Goal: Task Accomplishment & Management: Use online tool/utility

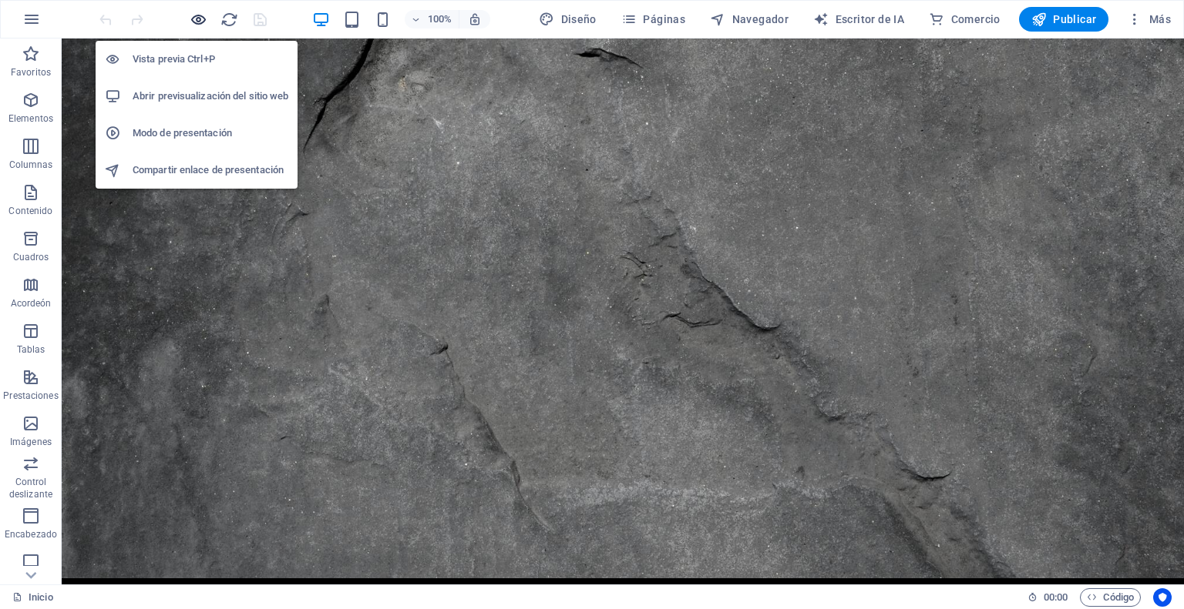
click at [202, 15] on icon "button" at bounding box center [199, 20] width 18 height 18
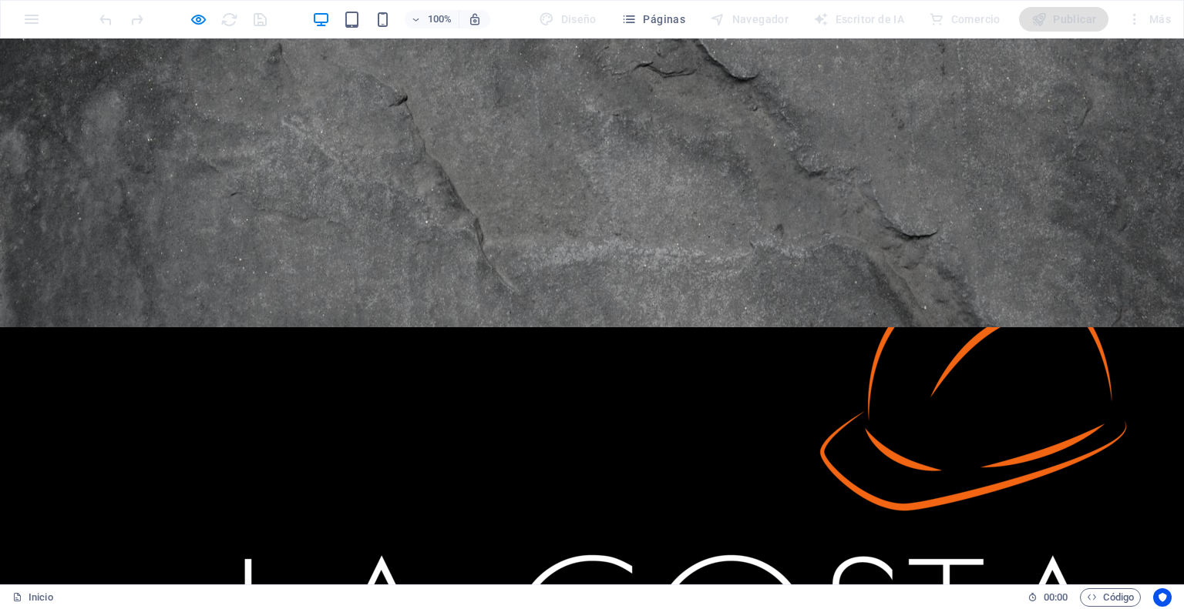
scroll to position [395, 0]
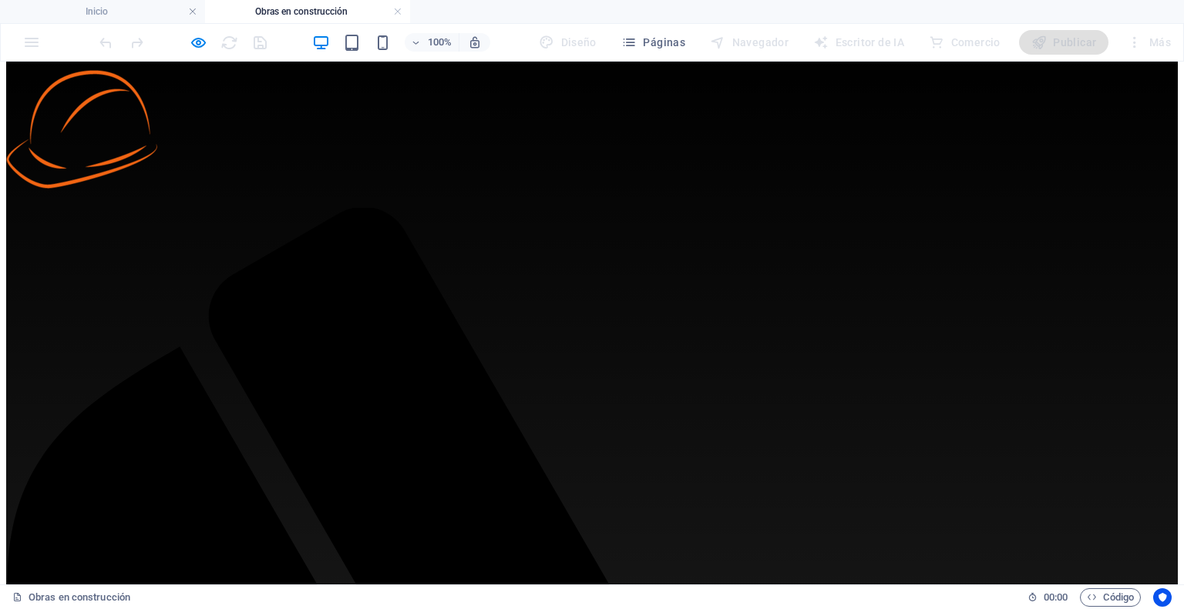
scroll to position [80, 0]
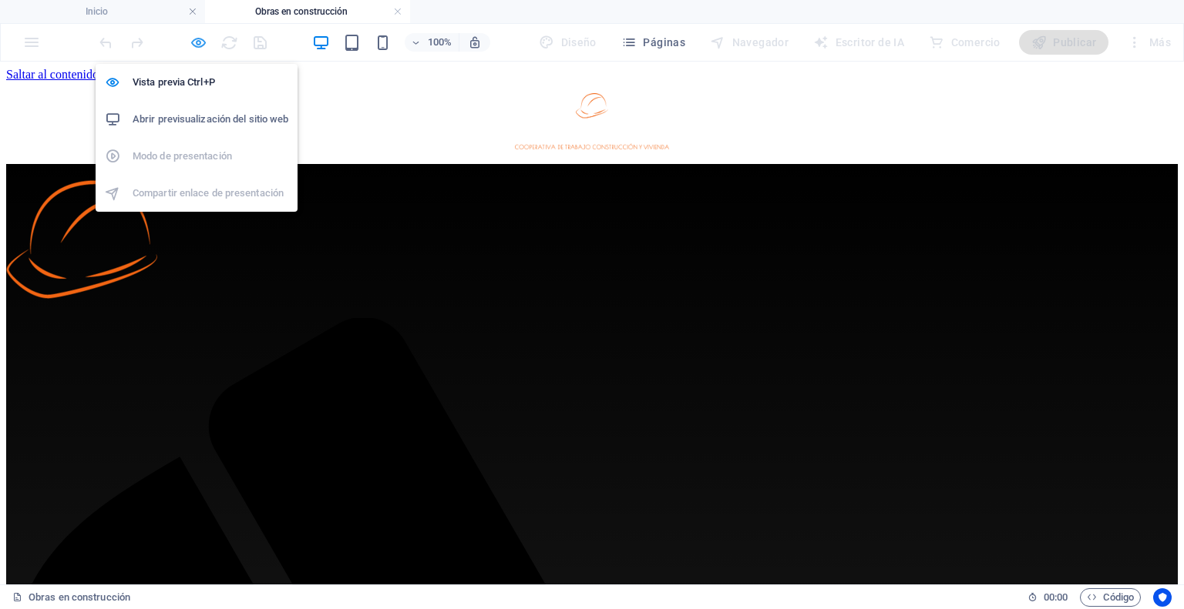
click at [203, 48] on icon "button" at bounding box center [199, 43] width 18 height 18
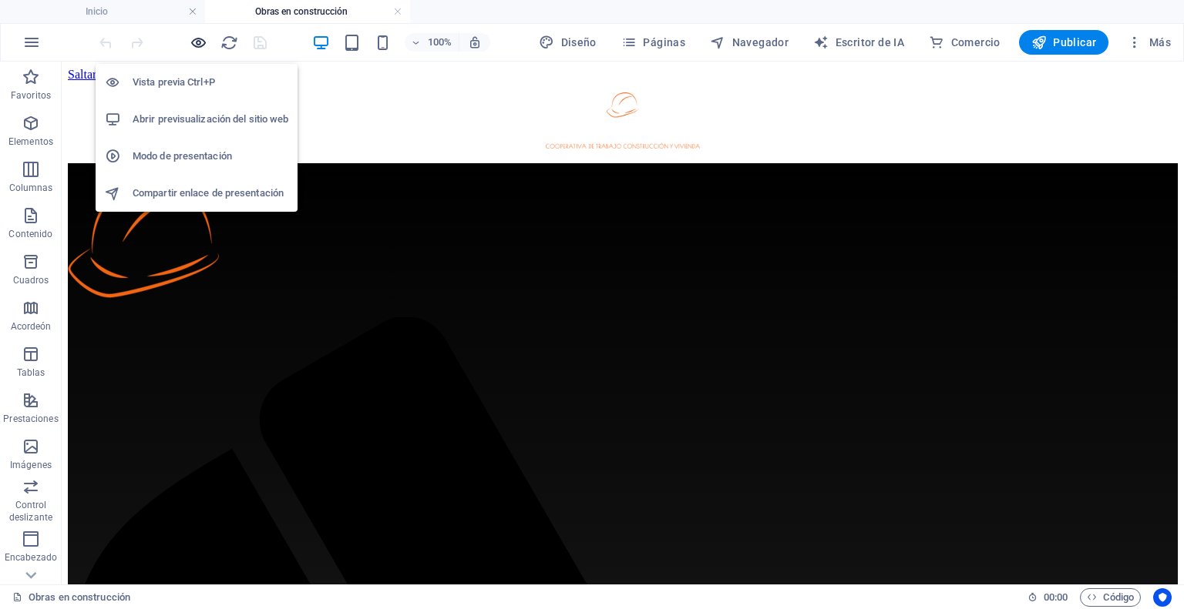
click at [203, 48] on icon "button" at bounding box center [199, 43] width 18 height 18
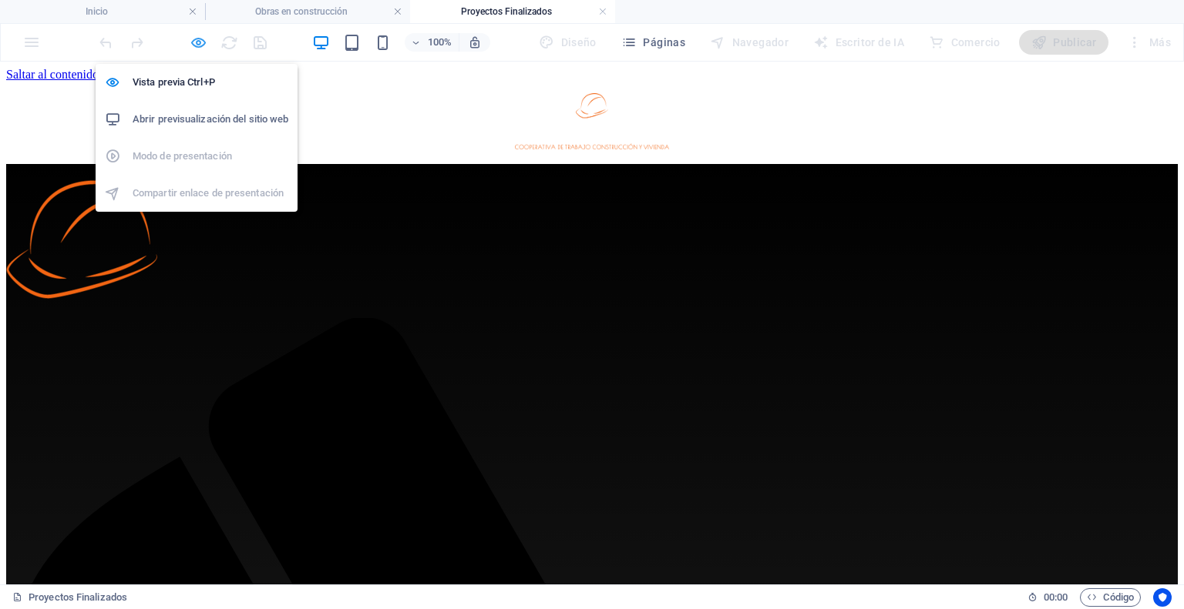
click at [200, 45] on icon "button" at bounding box center [199, 43] width 18 height 18
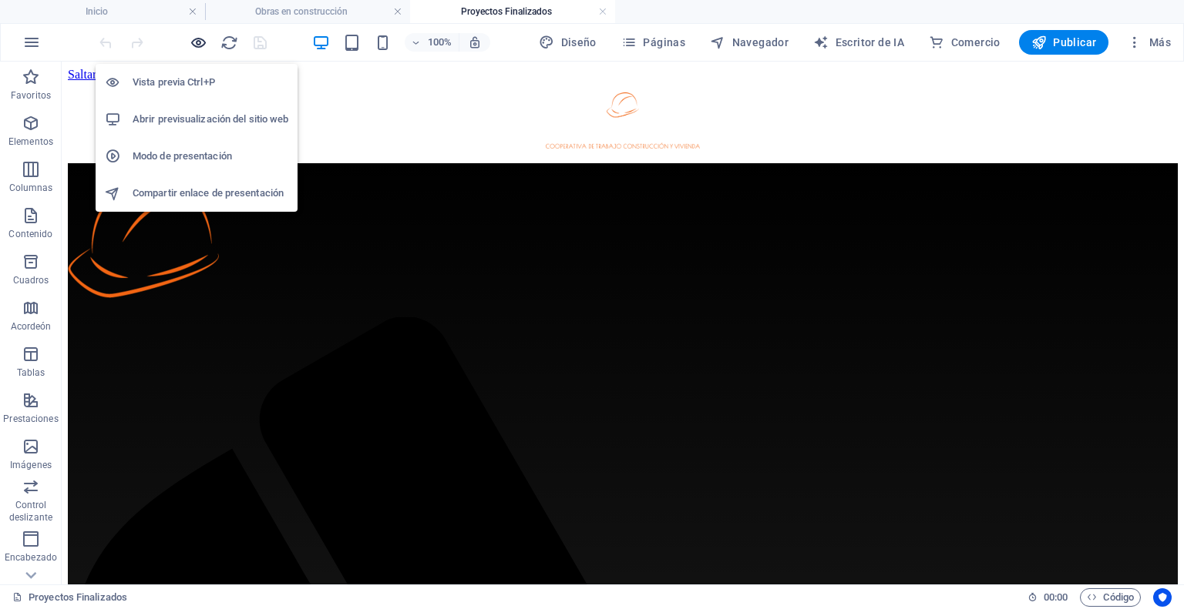
click at [200, 45] on icon "button" at bounding box center [199, 43] width 18 height 18
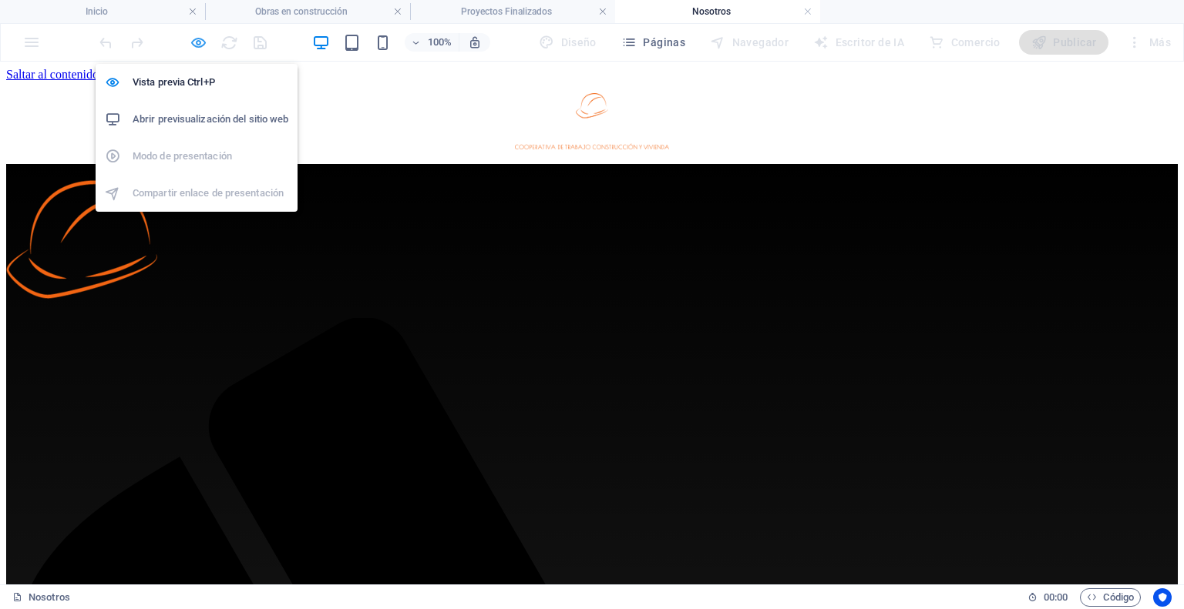
click at [194, 36] on icon "button" at bounding box center [199, 43] width 18 height 18
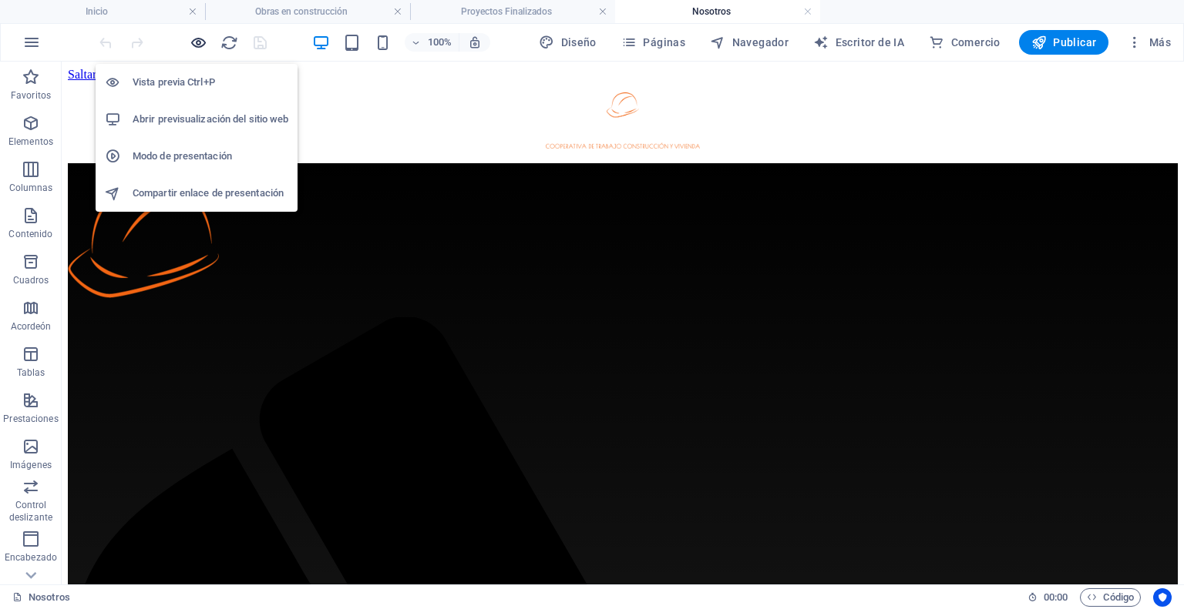
click at [194, 36] on icon "button" at bounding box center [199, 43] width 18 height 18
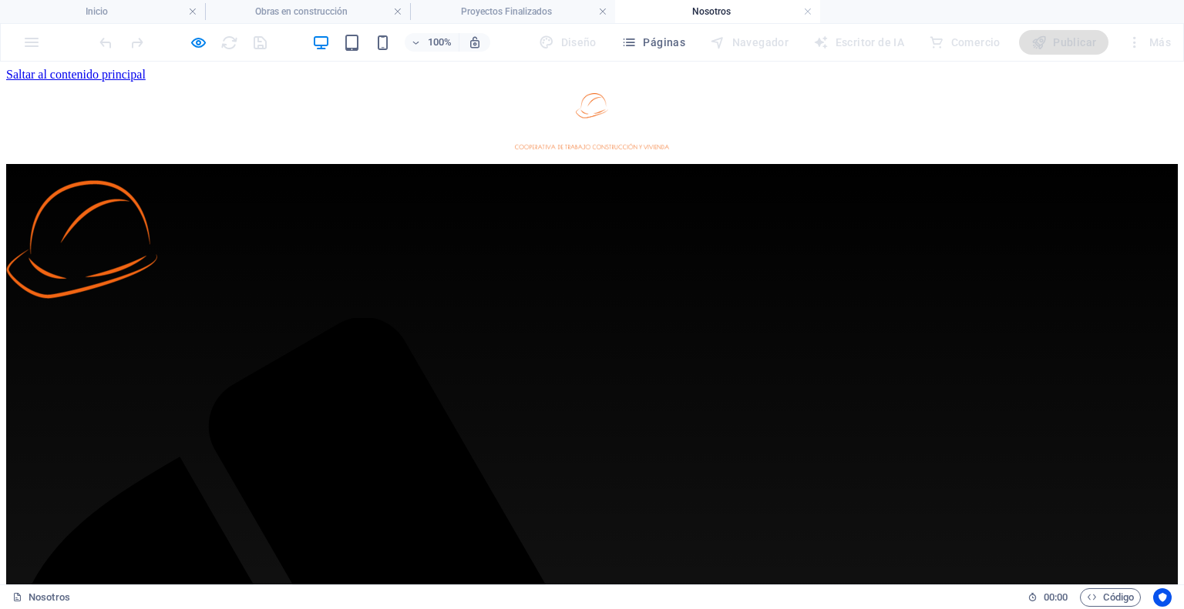
click at [592, 101] on div at bounding box center [592, 122] width 1148 height 59
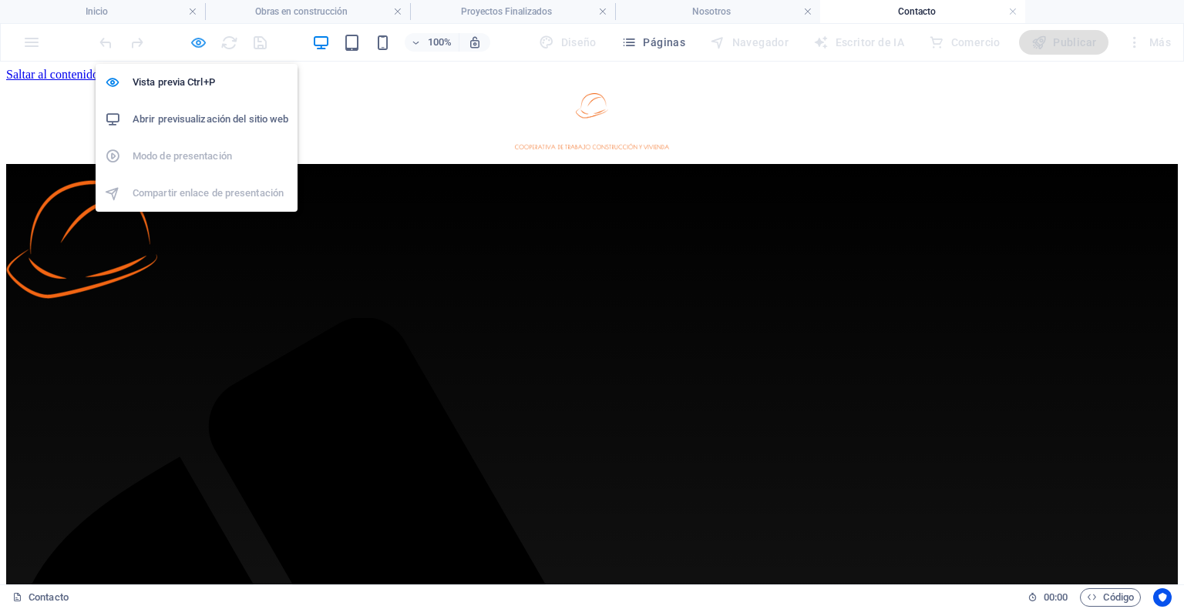
click at [206, 46] on icon "button" at bounding box center [199, 43] width 18 height 18
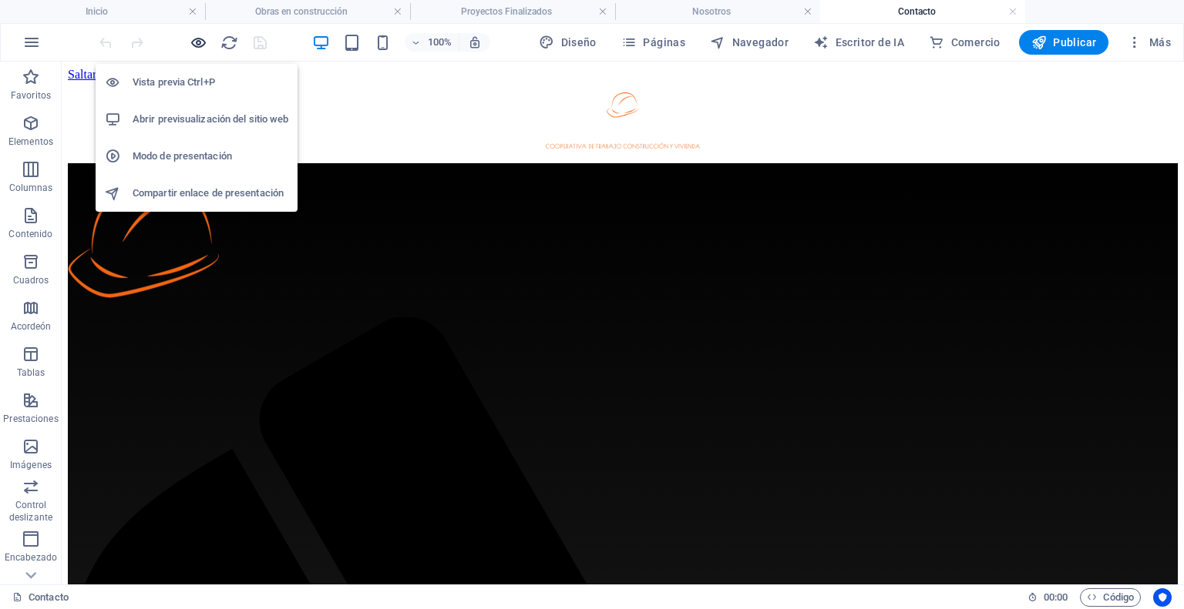
click at [200, 45] on icon "button" at bounding box center [199, 43] width 18 height 18
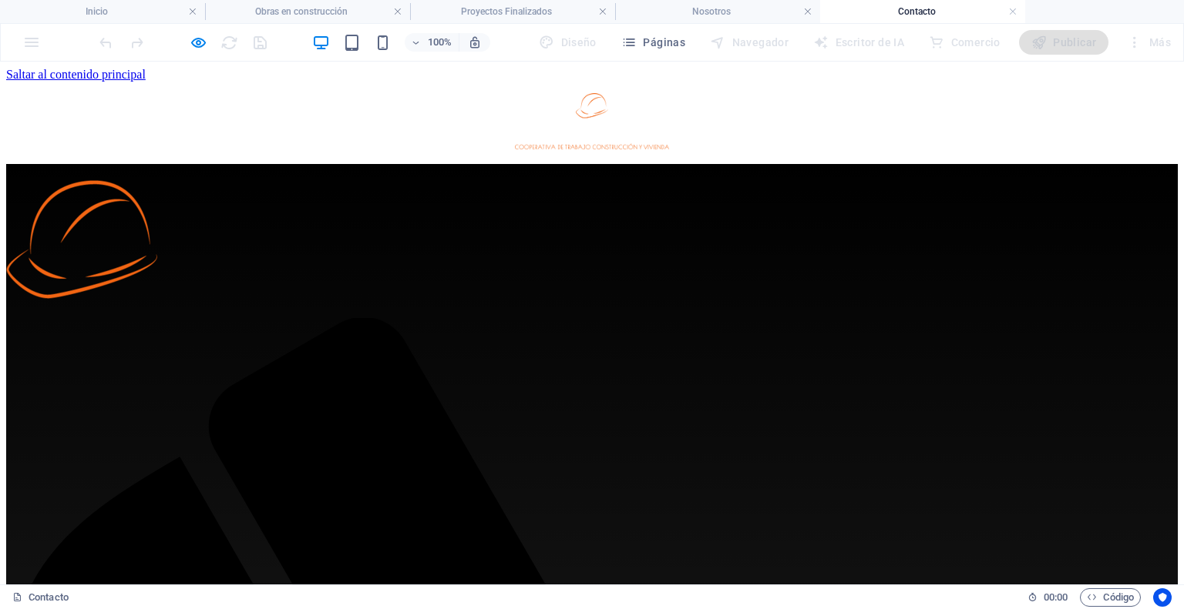
click at [595, 106] on img at bounding box center [592, 121] width 154 height 56
click at [630, 118] on img at bounding box center [592, 121] width 154 height 56
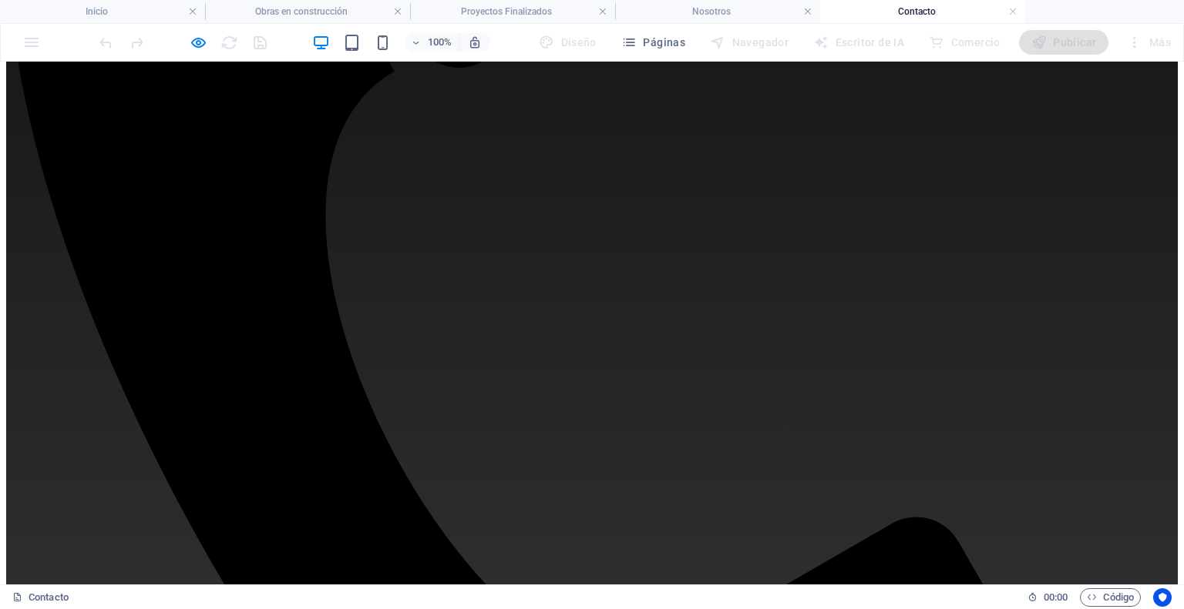
scroll to position [646, 0]
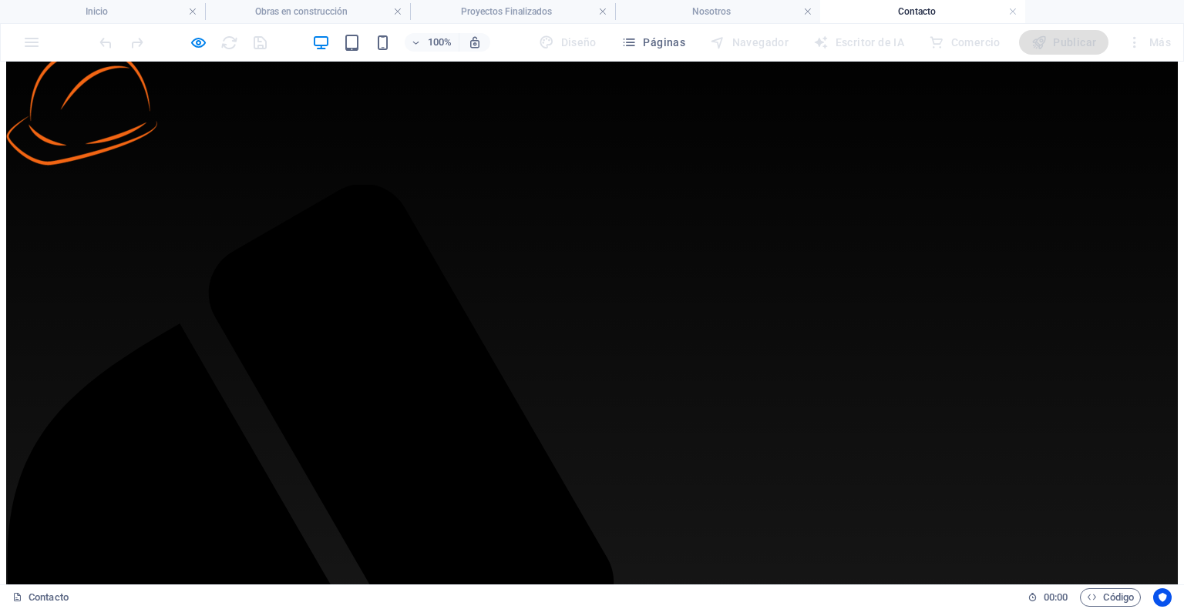
scroll to position [0, 0]
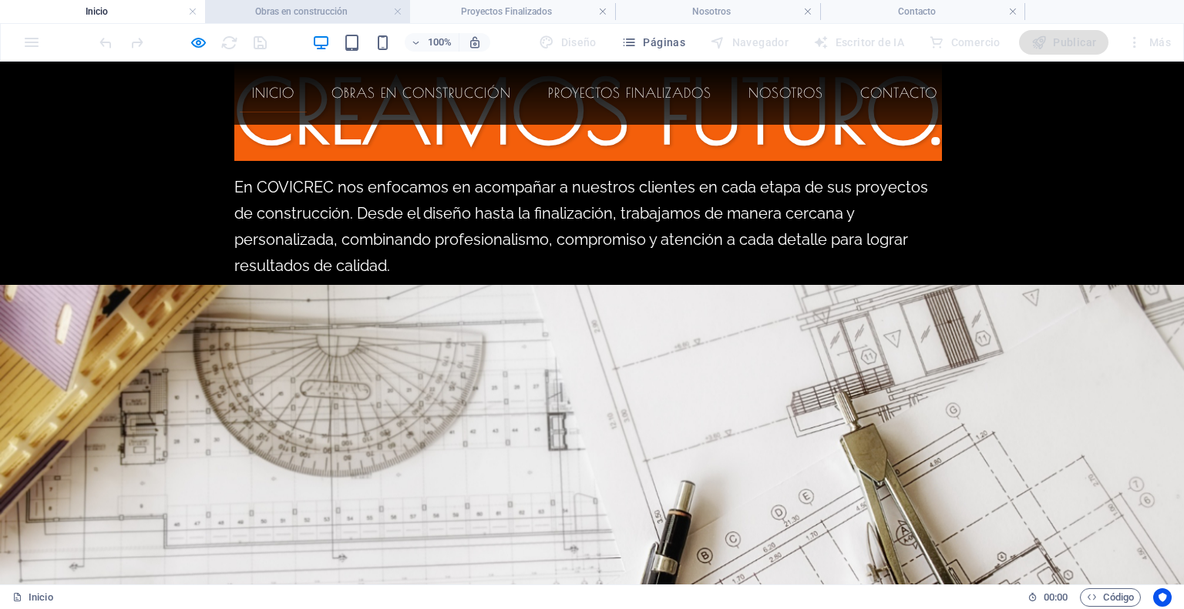
scroll to position [2339, 0]
click at [307, 6] on font "Obras en construcción" at bounding box center [301, 11] width 92 height 11
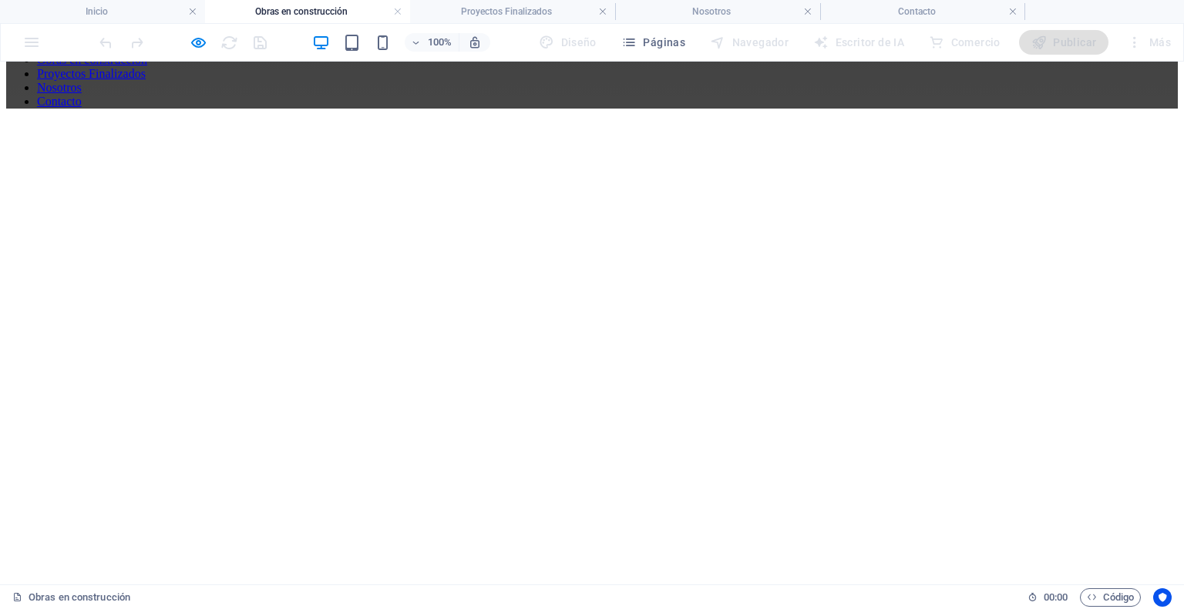
scroll to position [1695, 0]
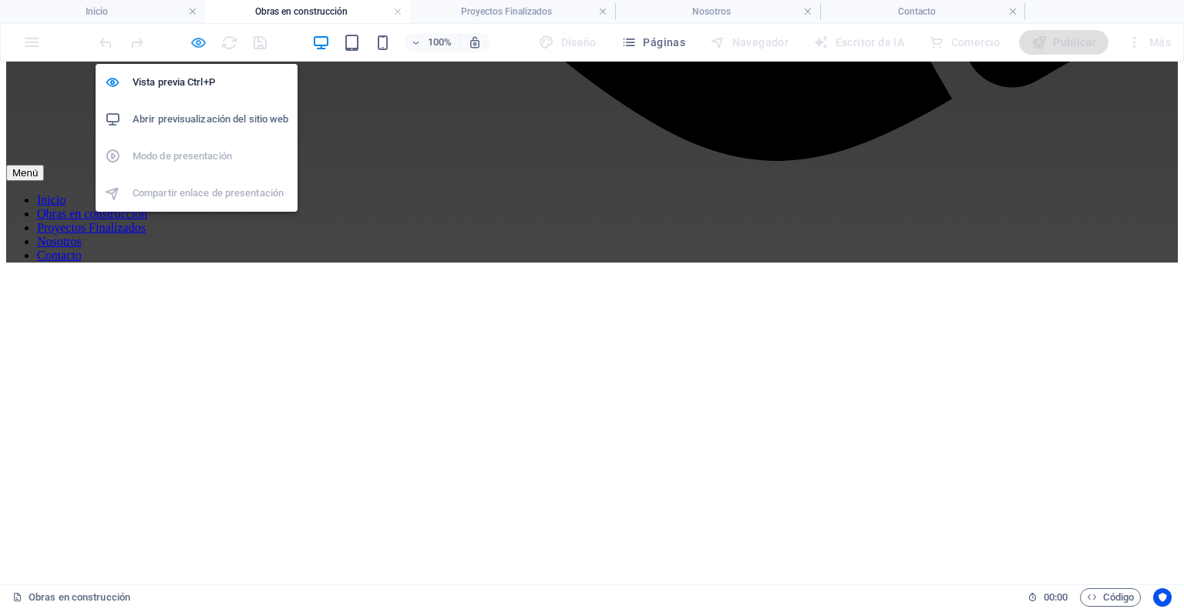
click at [198, 35] on icon "button" at bounding box center [199, 43] width 18 height 18
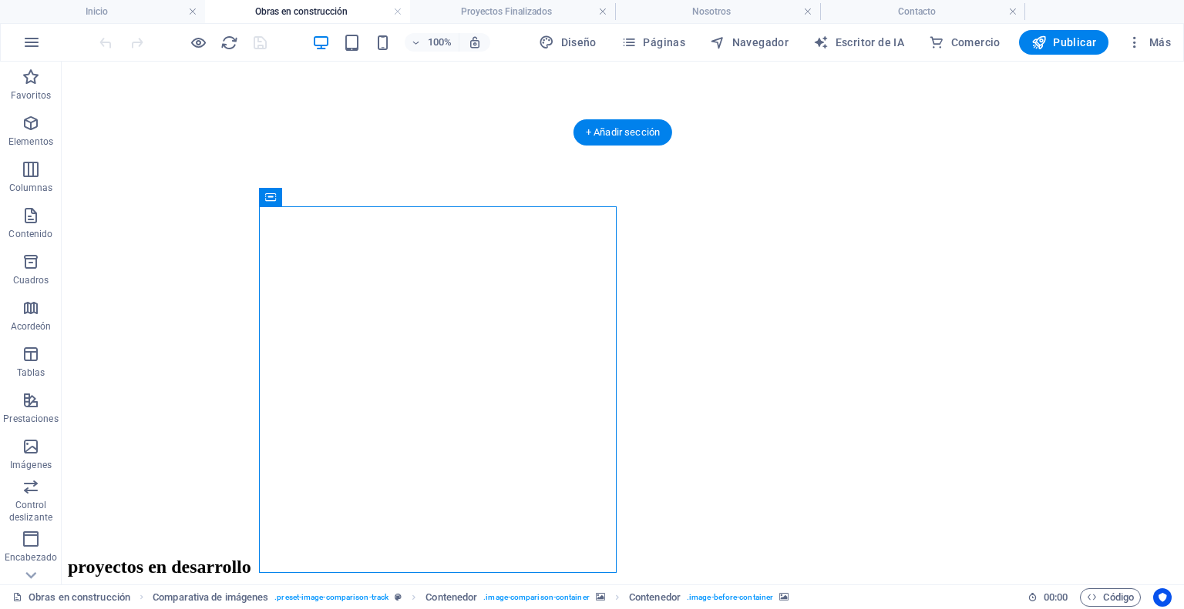
scroll to position [1694, 0]
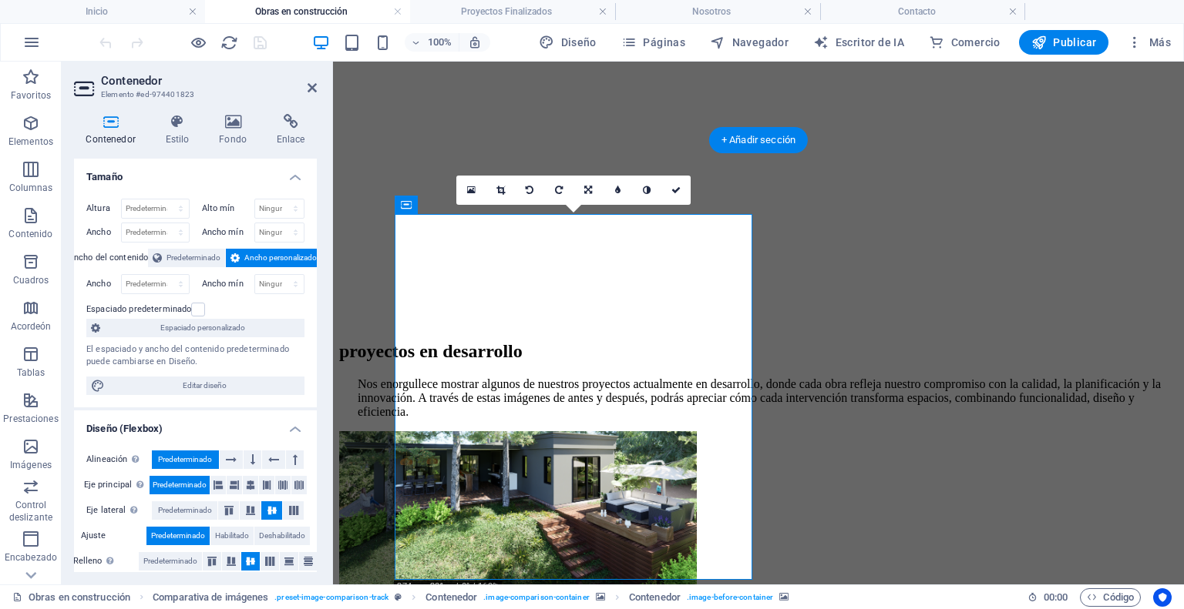
scroll to position [1688, 0]
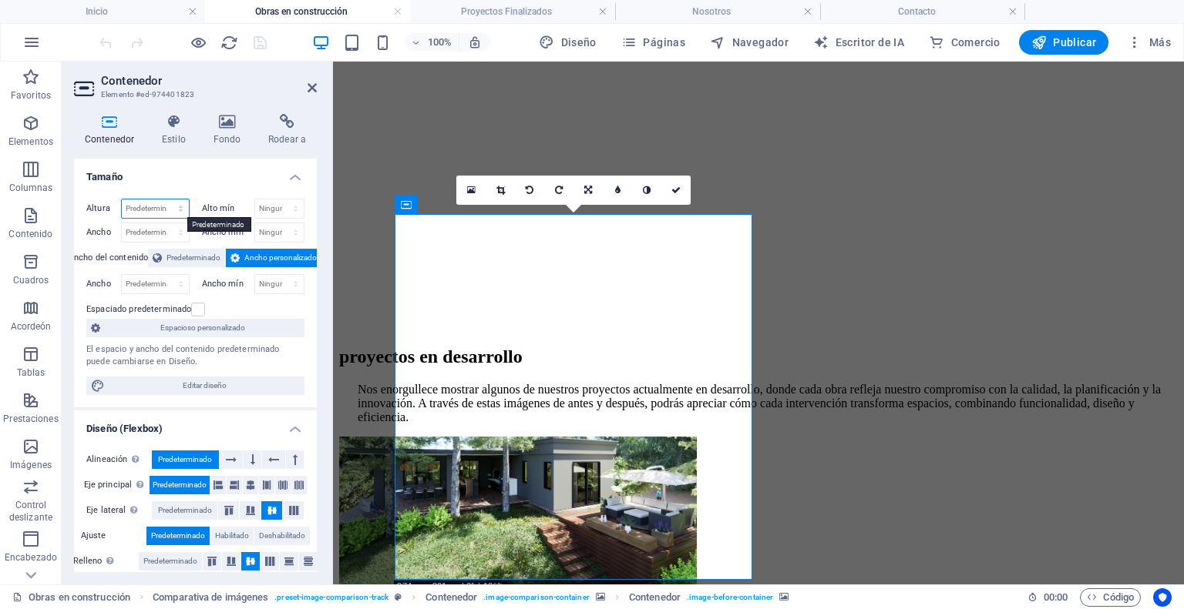
click at [174, 200] on select "Predeterminado píxeles movimiento rápido del ojo % vh Volkswagen" at bounding box center [155, 209] width 67 height 18
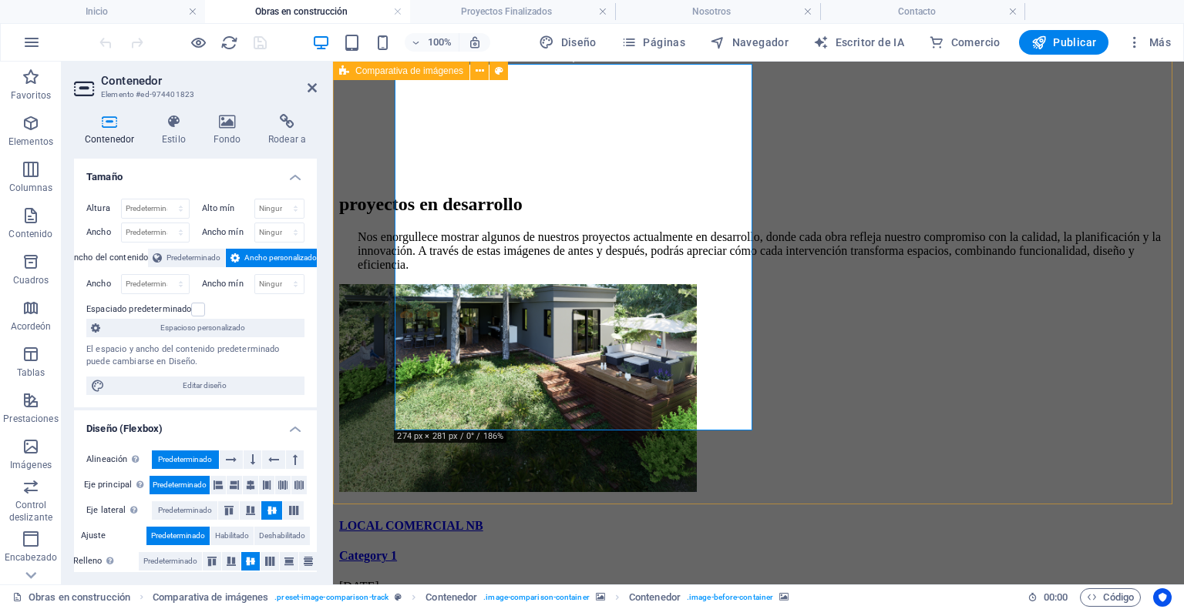
scroll to position [1765, 0]
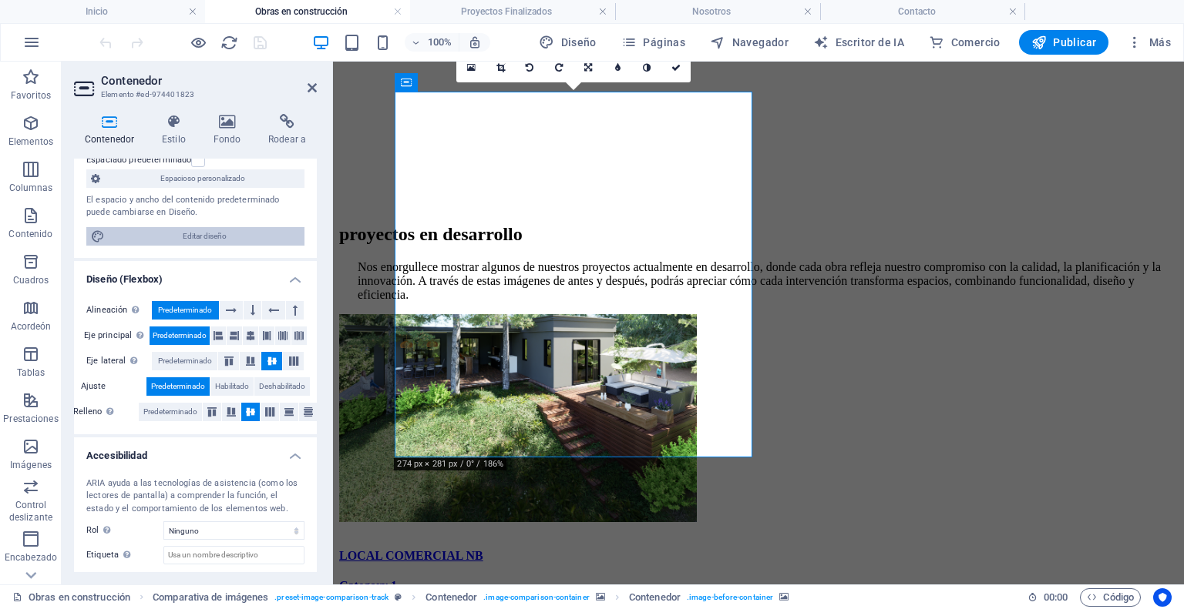
scroll to position [0, 0]
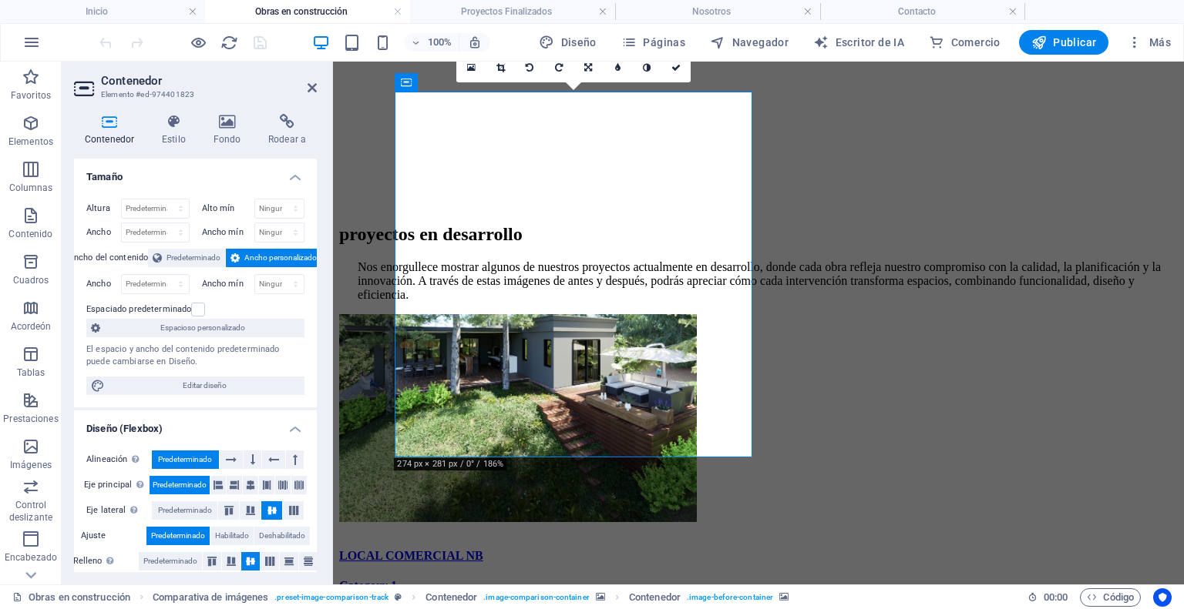
click at [321, 89] on aside "Contenedor Elemento #ed-974401823 Contenedor Estilo Fondo Rodear a Tamaño [MEDI…" at bounding box center [197, 323] width 271 height 523
click at [310, 89] on icon at bounding box center [311, 88] width 9 height 12
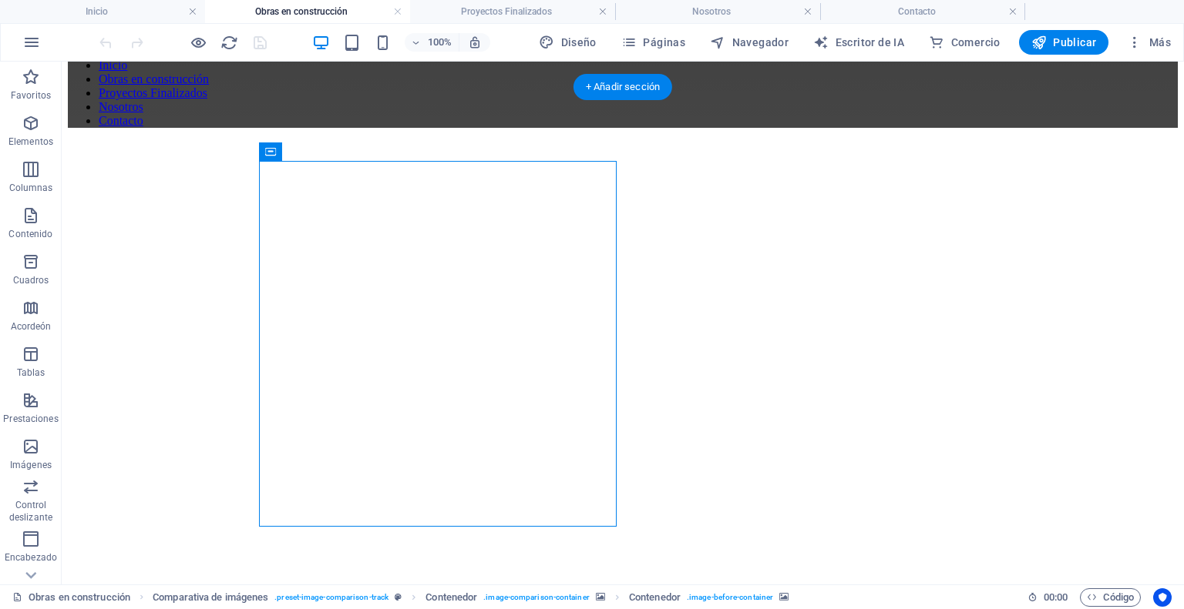
scroll to position [1748, 0]
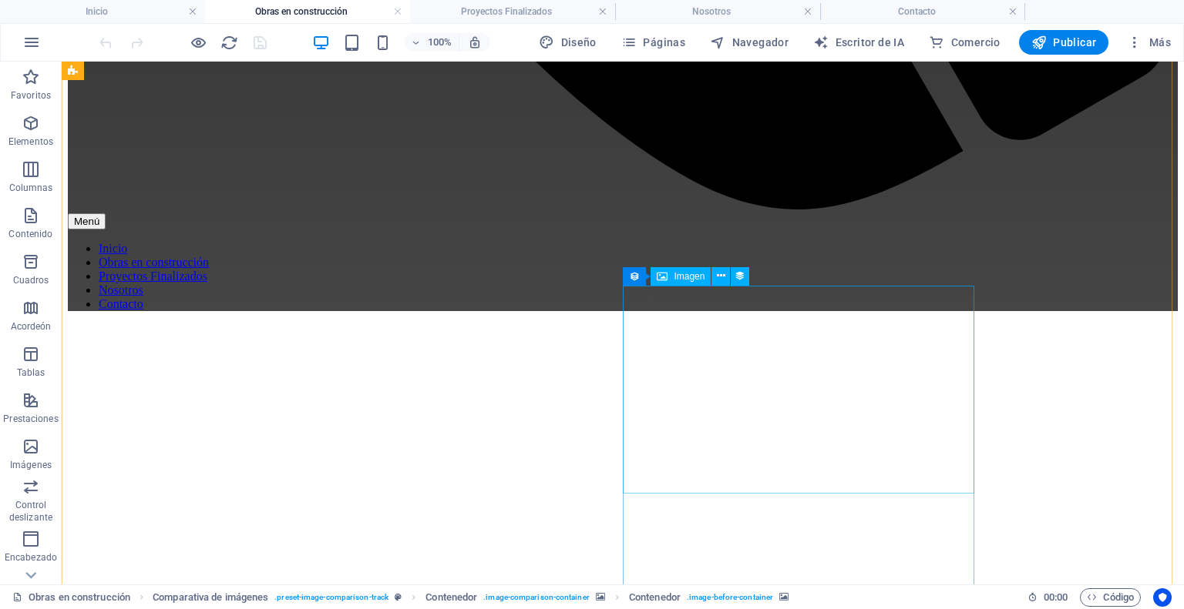
scroll to position [1083, 0]
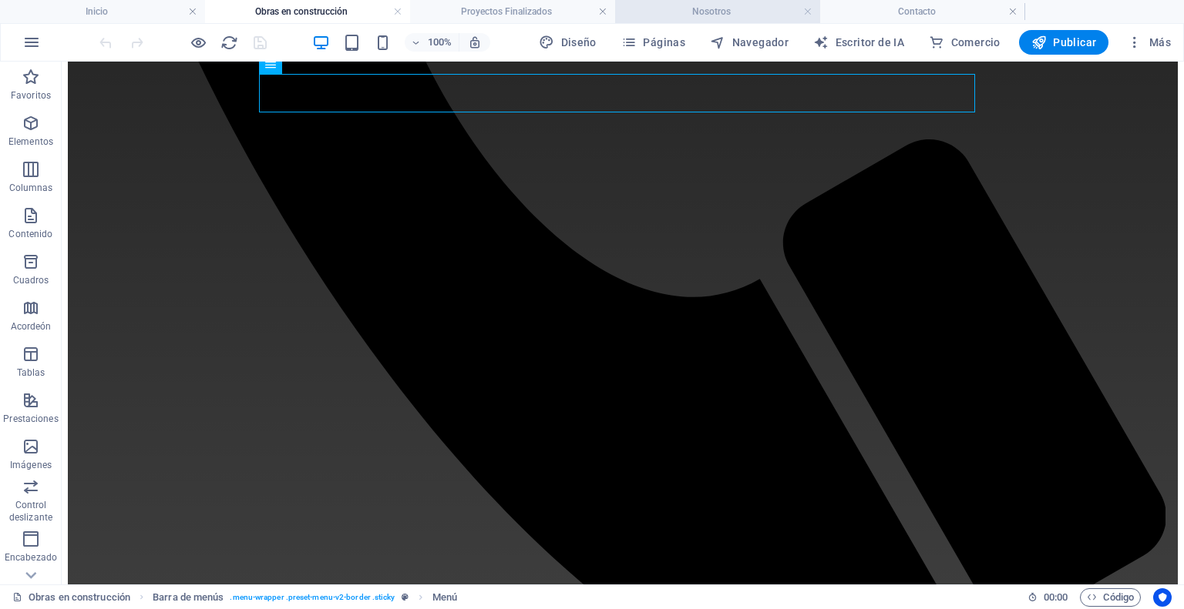
click at [694, 9] on font "Nosotros" at bounding box center [711, 11] width 39 height 11
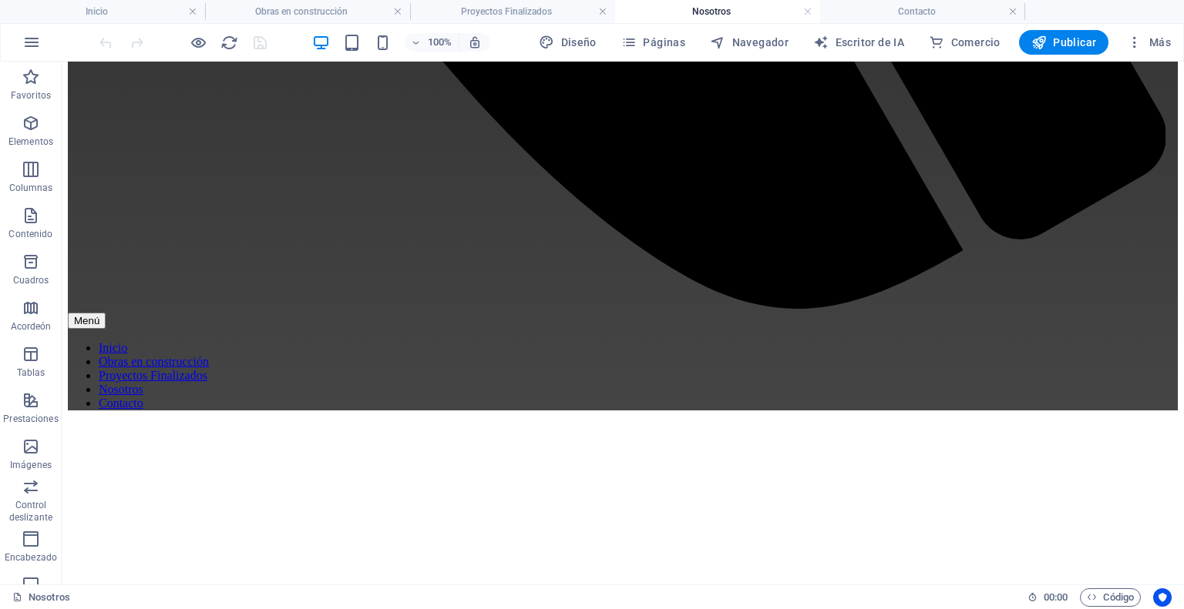
scroll to position [1505, 0]
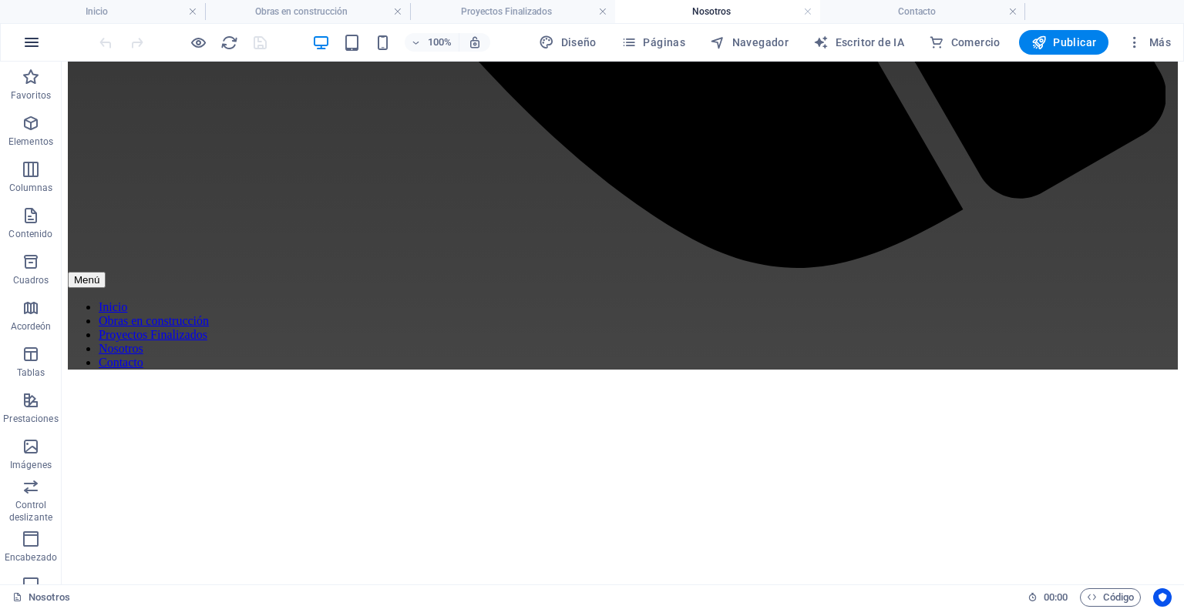
click at [35, 48] on icon "button" at bounding box center [31, 42] width 18 height 18
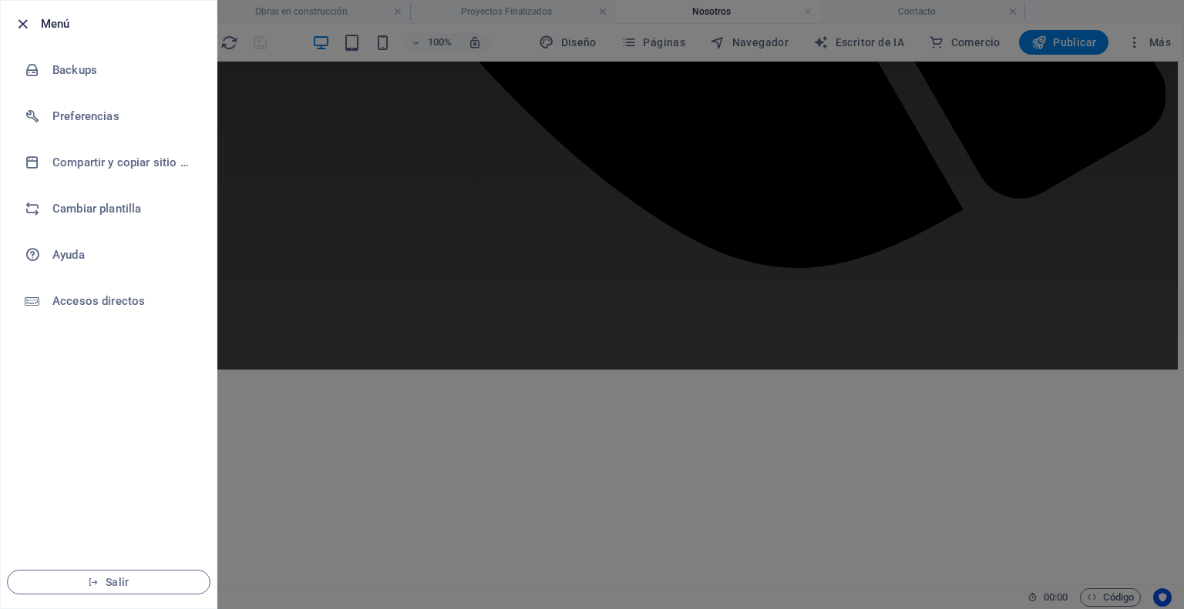
click at [22, 22] on icon "button" at bounding box center [23, 24] width 18 height 18
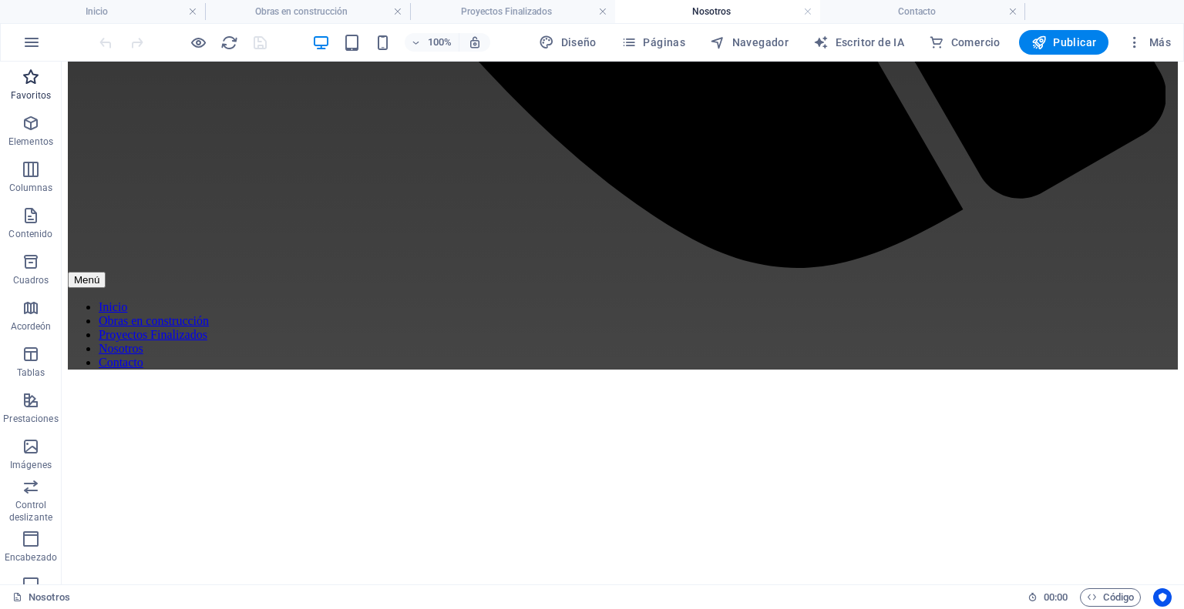
click at [35, 86] on span "Favoritos" at bounding box center [31, 86] width 62 height 37
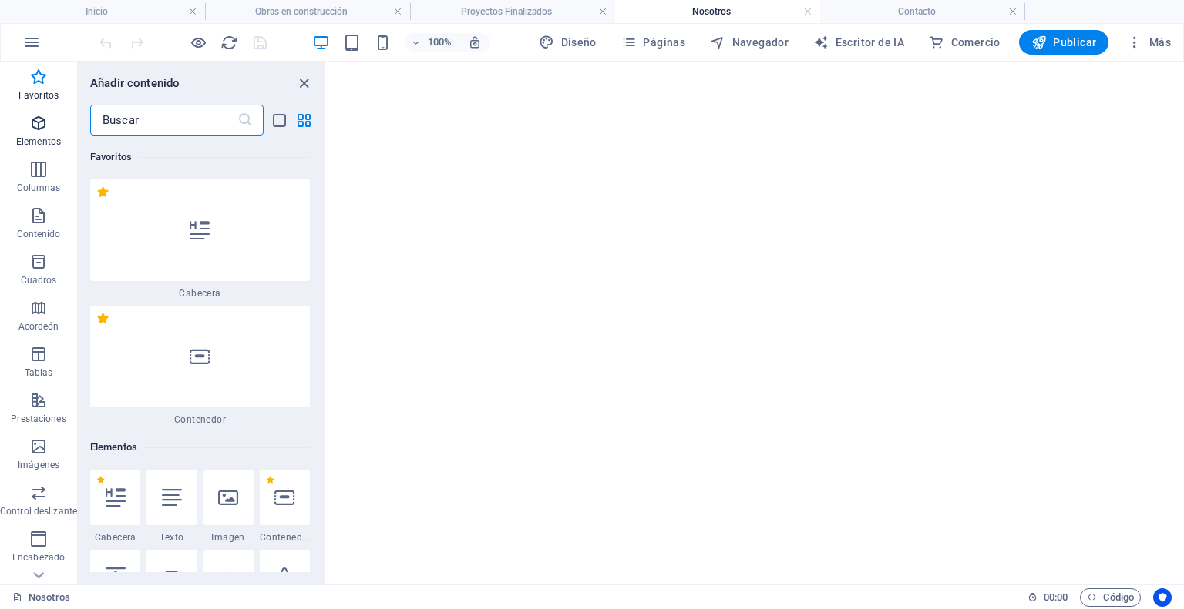
scroll to position [1500, 0]
click at [144, 123] on input "text" at bounding box center [163, 120] width 147 height 31
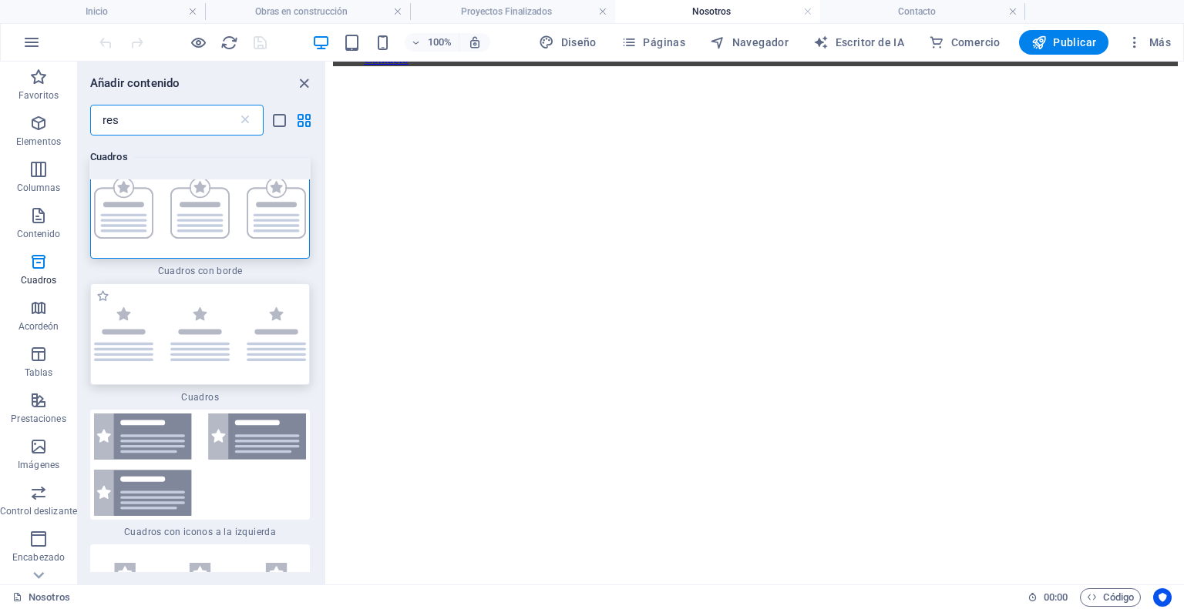
scroll to position [0, 0]
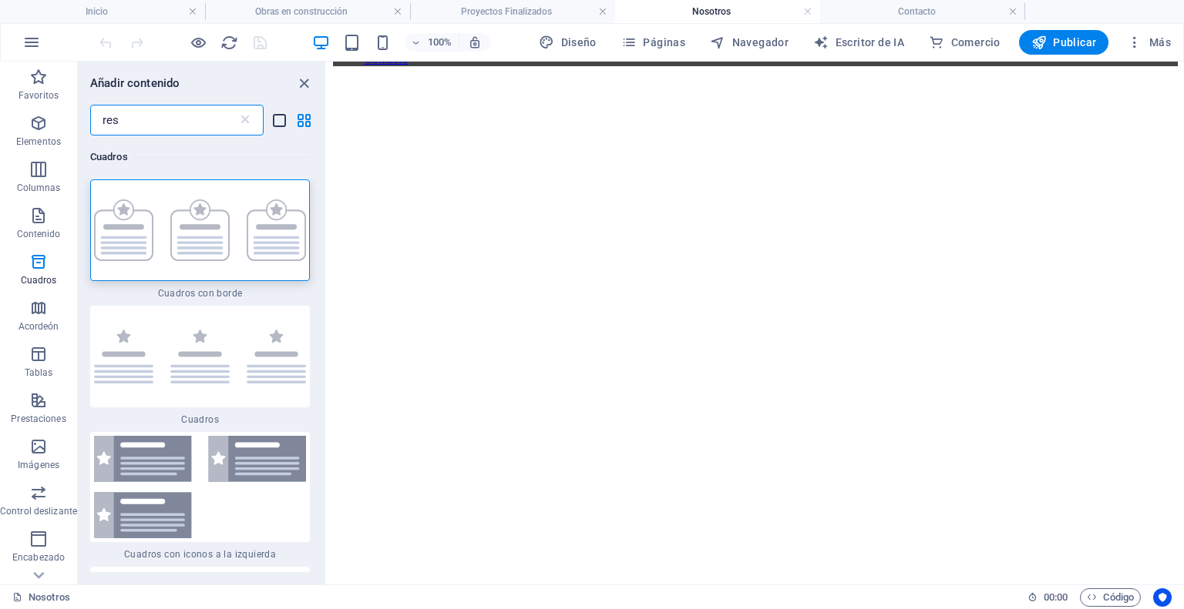
type input "res"
click at [284, 123] on icon "vista de lista" at bounding box center [279, 121] width 18 height 18
click at [295, 123] on icon "vista de cuadrícula" at bounding box center [304, 121] width 18 height 18
click at [206, 100] on div "Añadir contenido res ​ Cuadros 1 [PERSON_NAME] con borde 1 [PERSON_NAME] 1 [PER…" at bounding box center [201, 323] width 247 height 523
click at [203, 118] on input "res" at bounding box center [163, 120] width 147 height 31
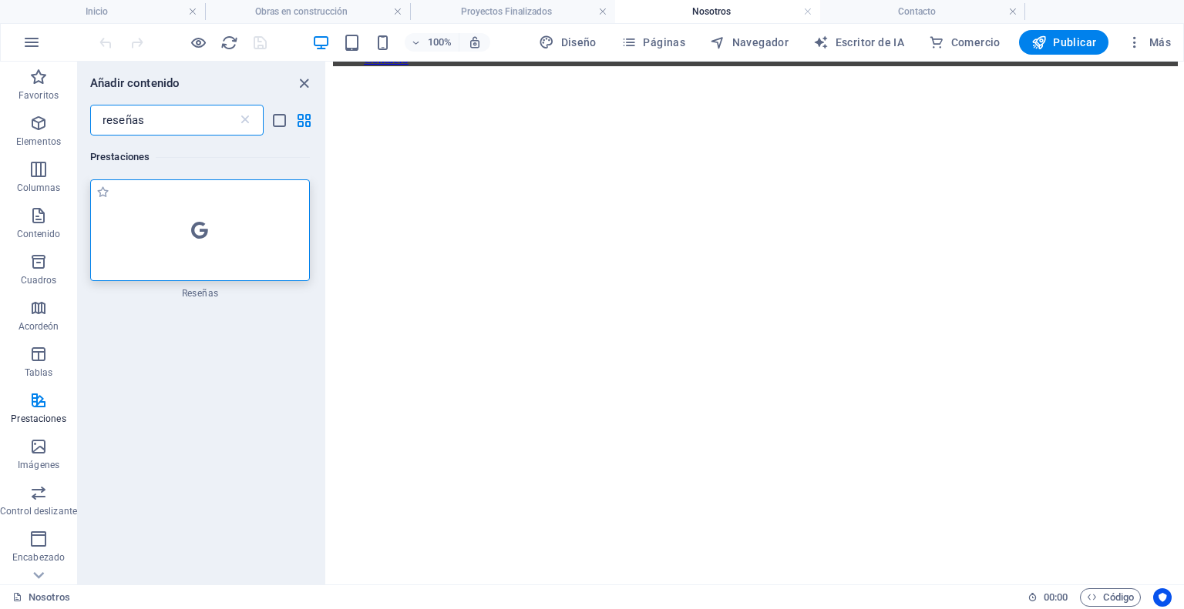
type input "reseñas"
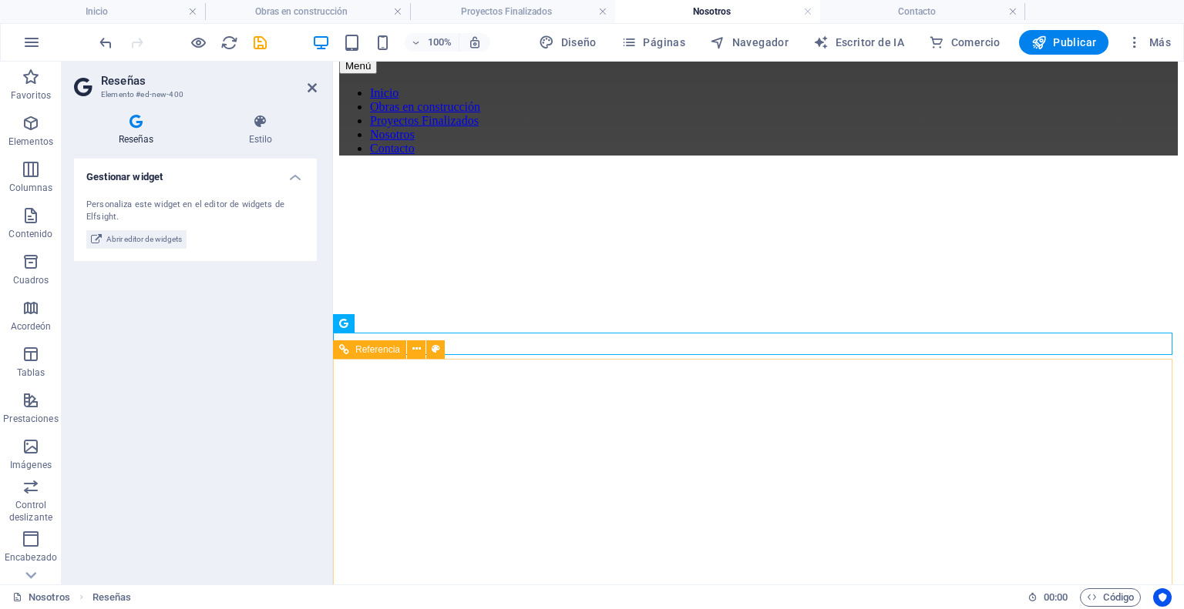
scroll to position [1368, 0]
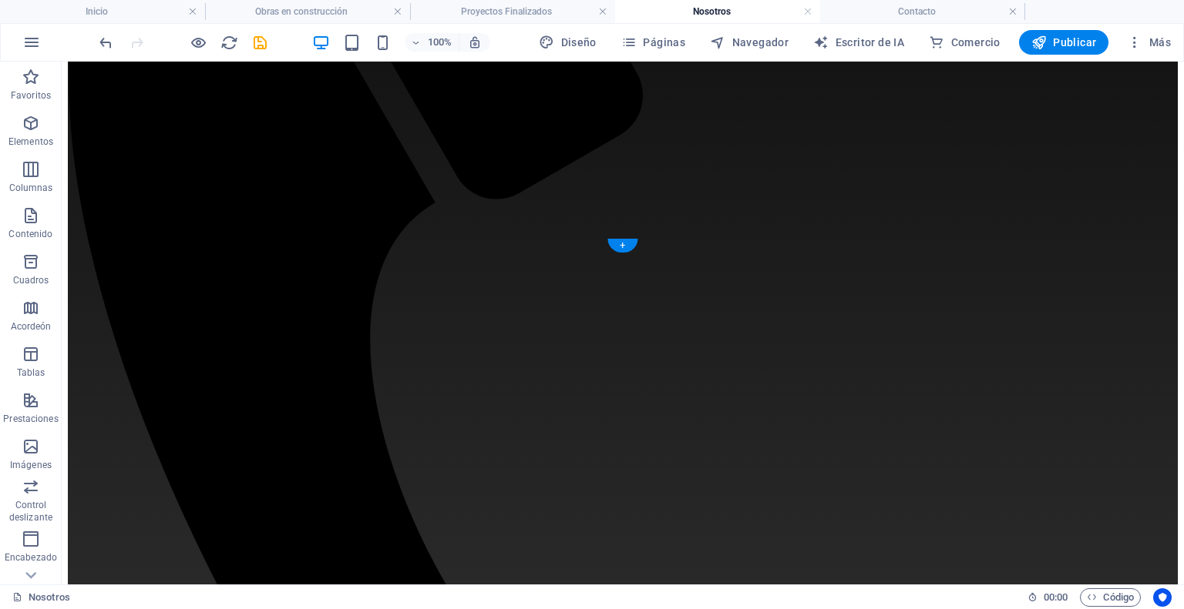
scroll to position [521, 0]
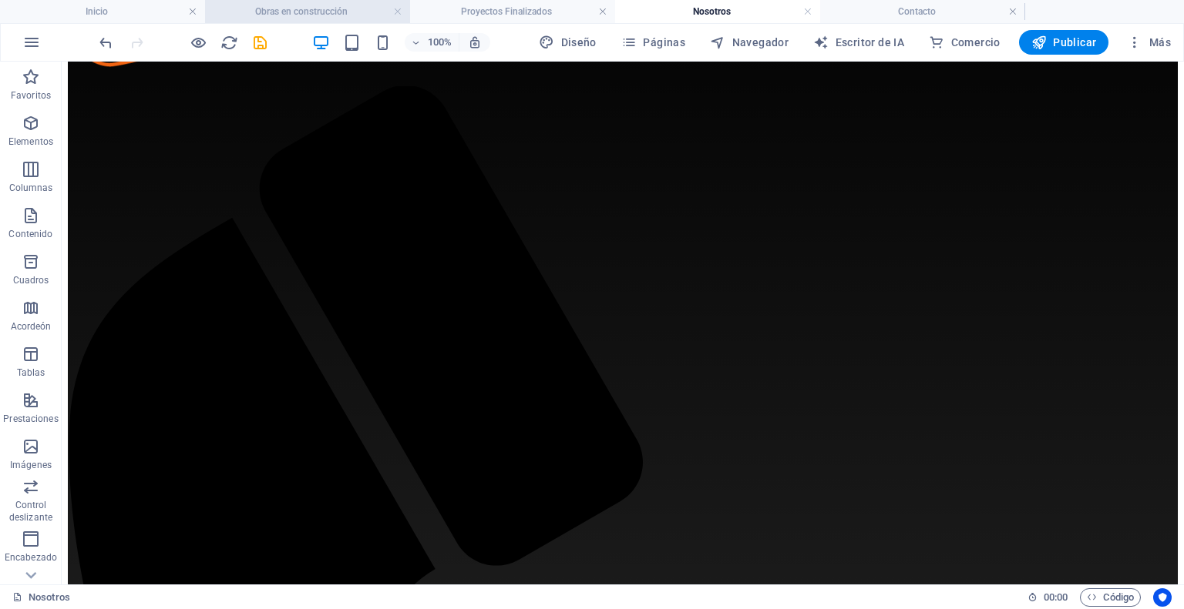
scroll to position [1002, 0]
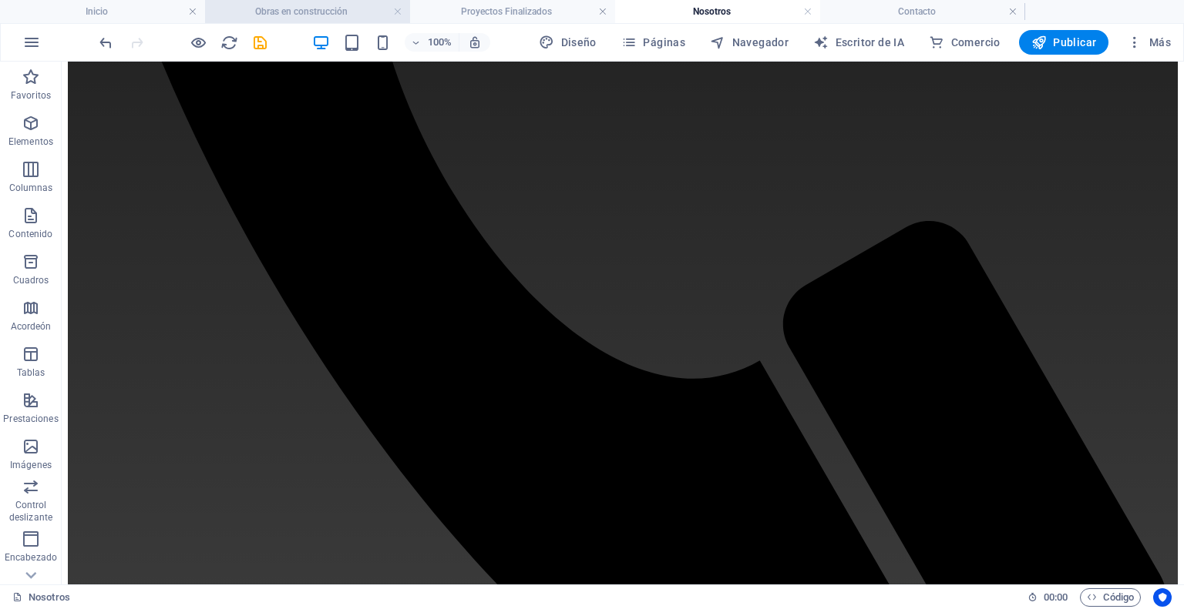
click at [335, 13] on font "Obras en construcción" at bounding box center [301, 11] width 92 height 11
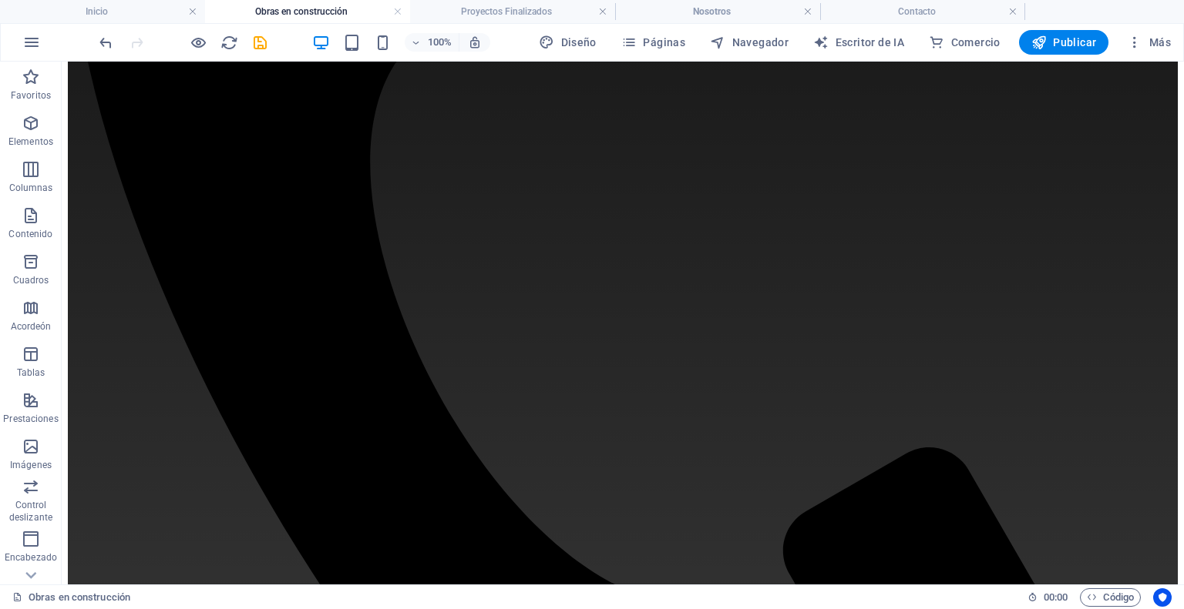
scroll to position [390, 0]
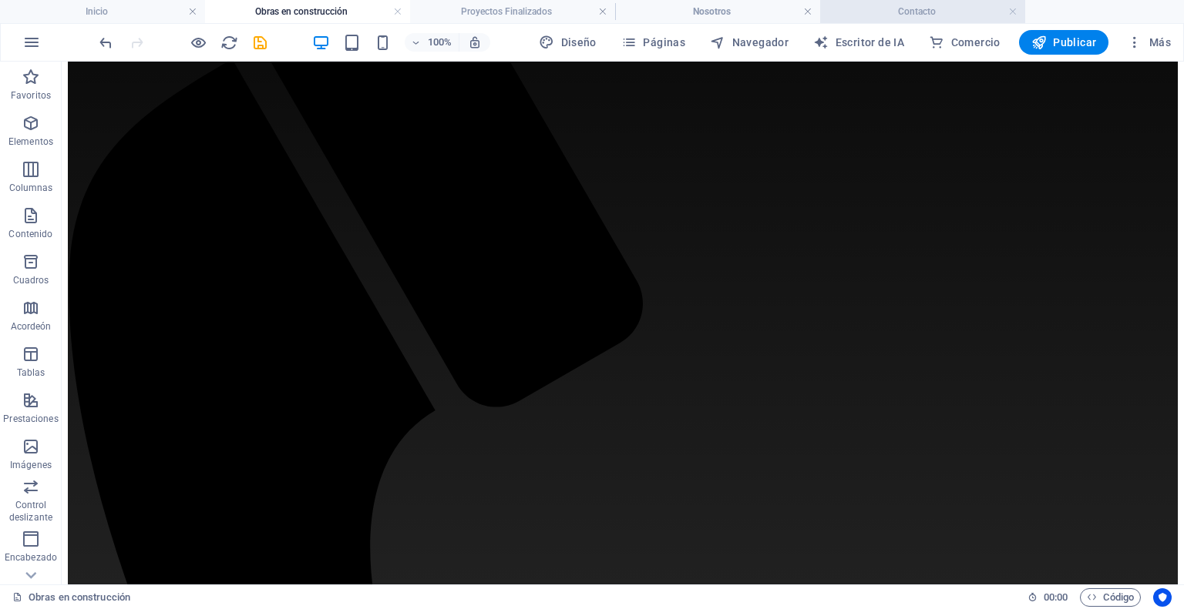
click at [928, 18] on h4 "Contacto" at bounding box center [922, 11] width 205 height 17
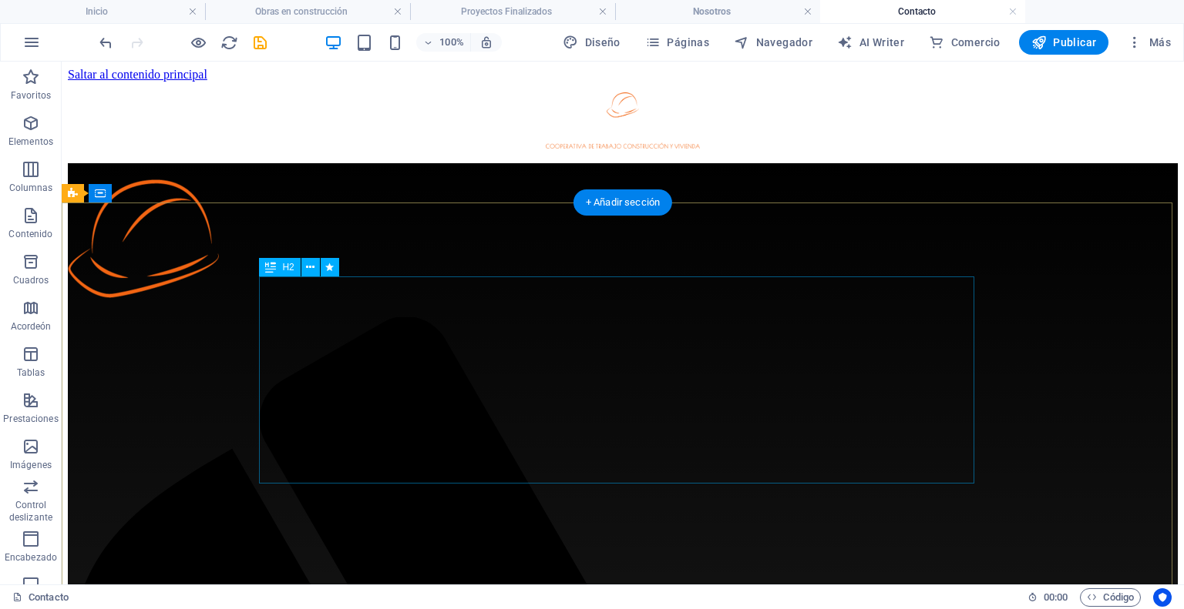
scroll to position [0, 0]
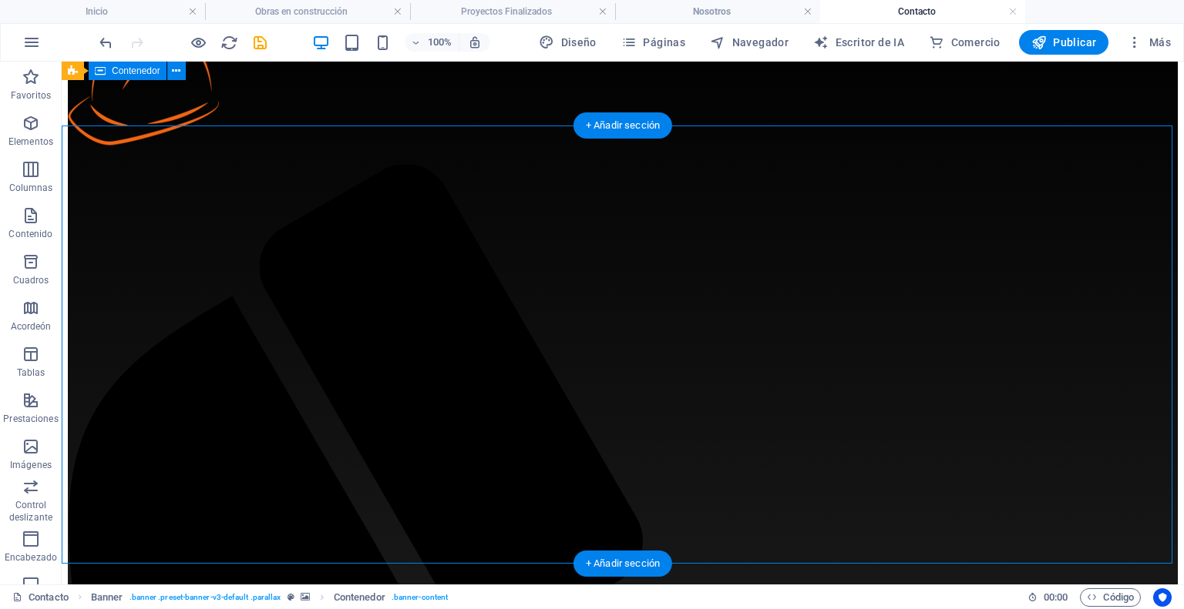
scroll to position [77, 0]
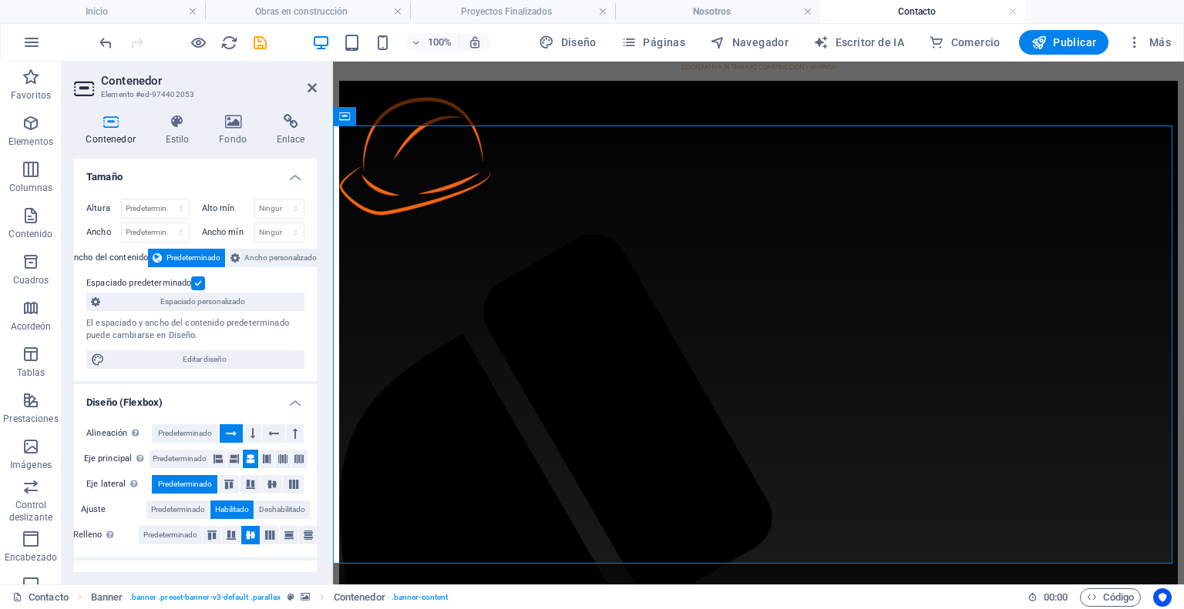
scroll to position [71, 0]
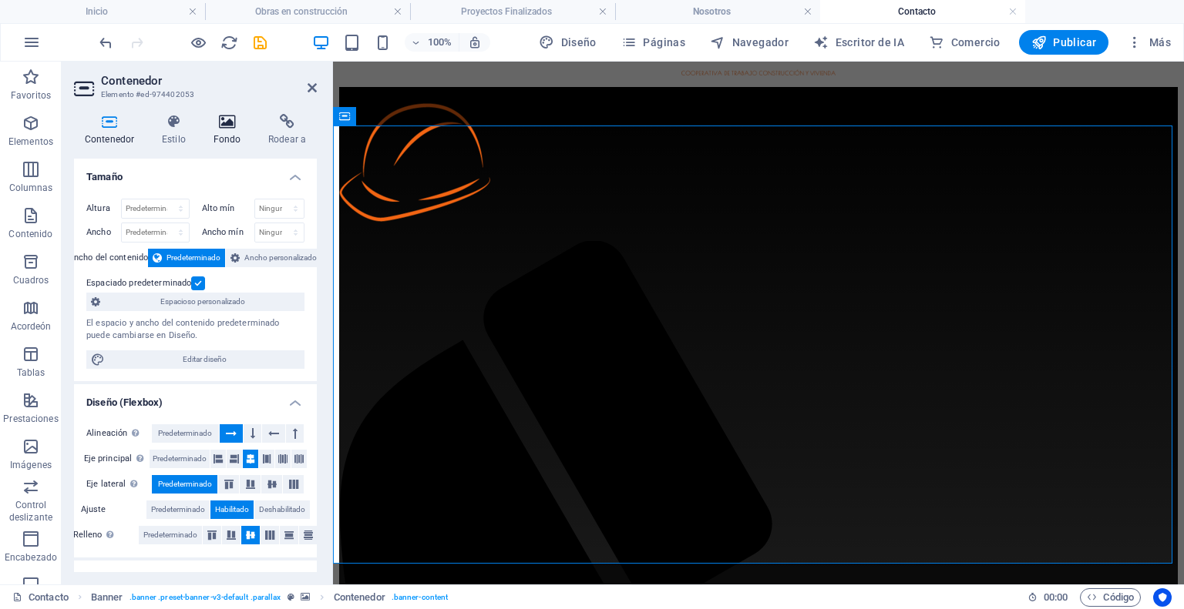
click at [244, 128] on icon at bounding box center [227, 121] width 49 height 15
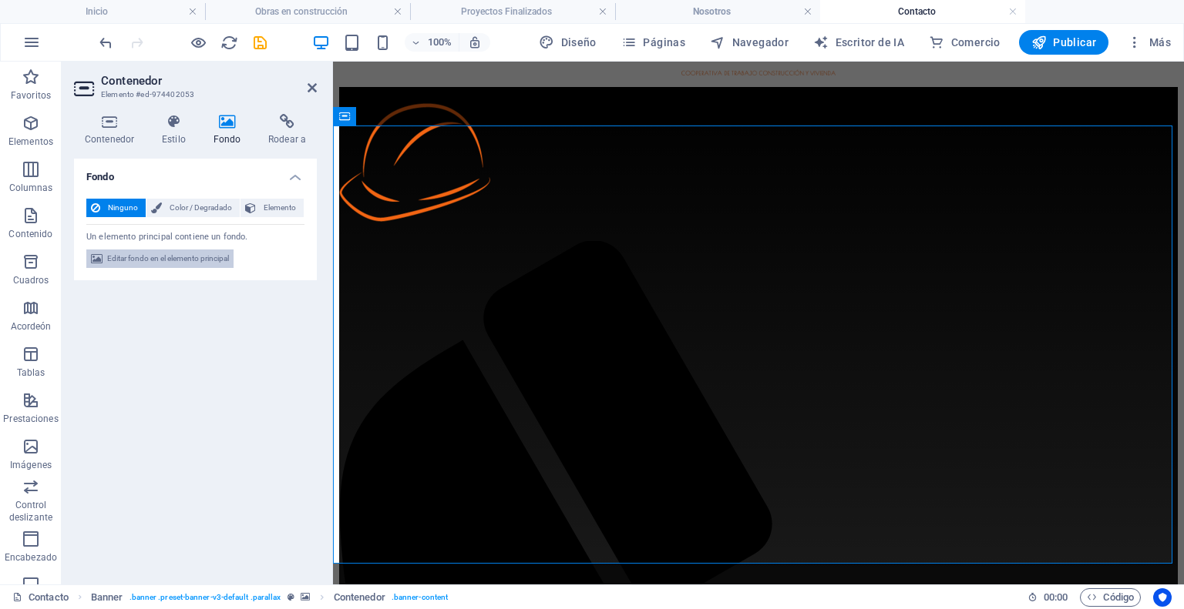
click at [177, 261] on font "Editar fondo en el elemento principal" at bounding box center [168, 258] width 122 height 8
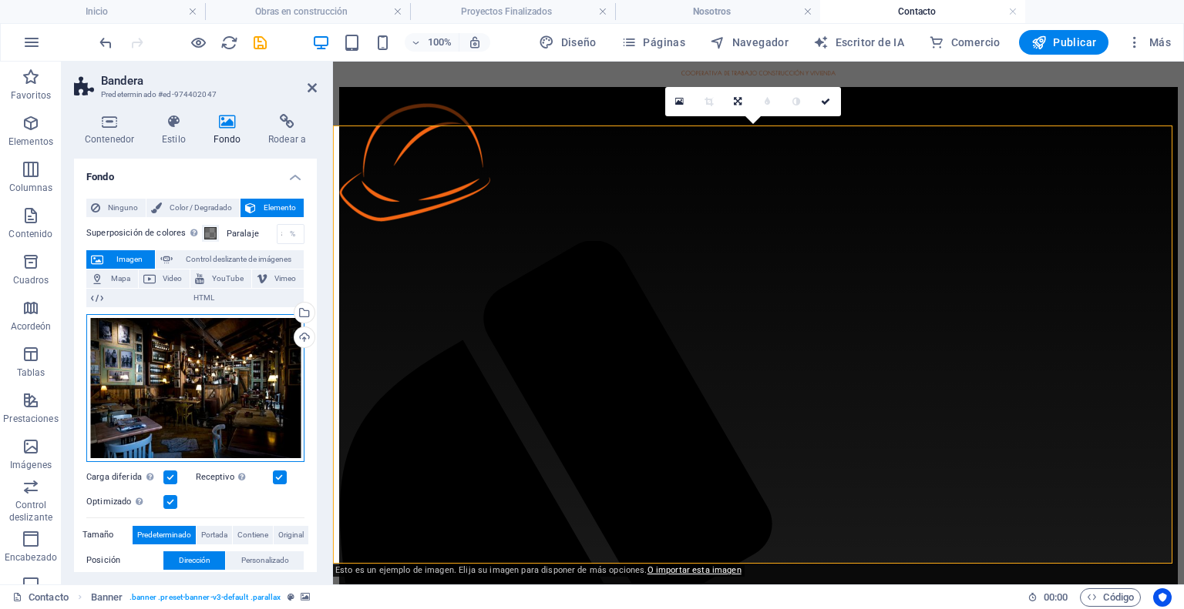
click at [200, 391] on div "Arrastra archivos aquí, haz clic para escoger archivos o archivos selecciona de…" at bounding box center [195, 388] width 218 height 148
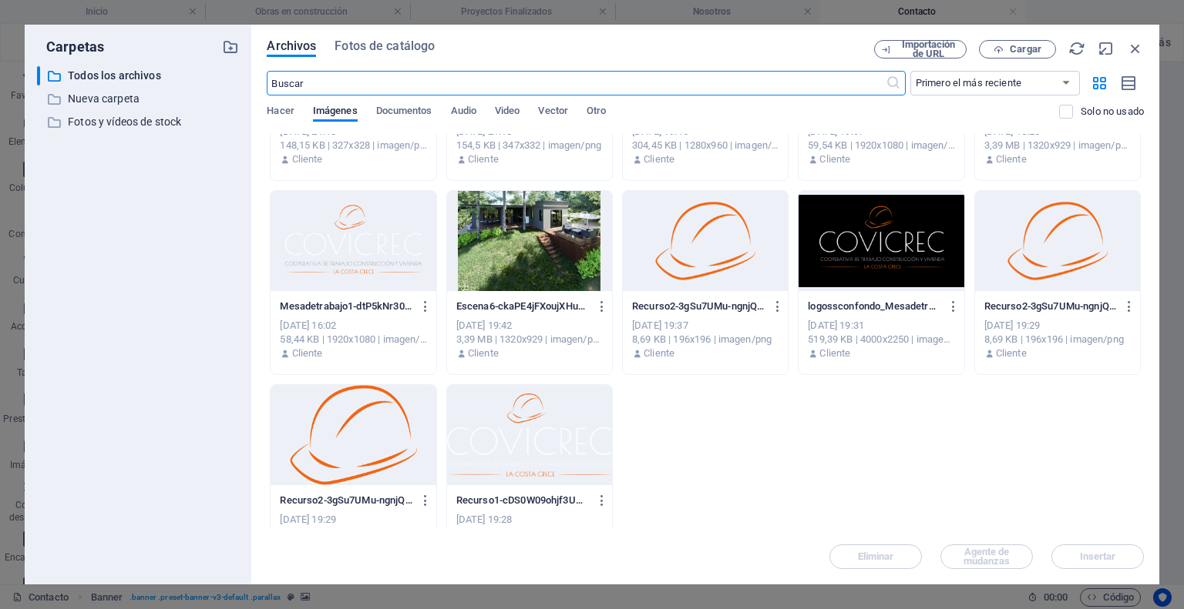
scroll to position [539, 0]
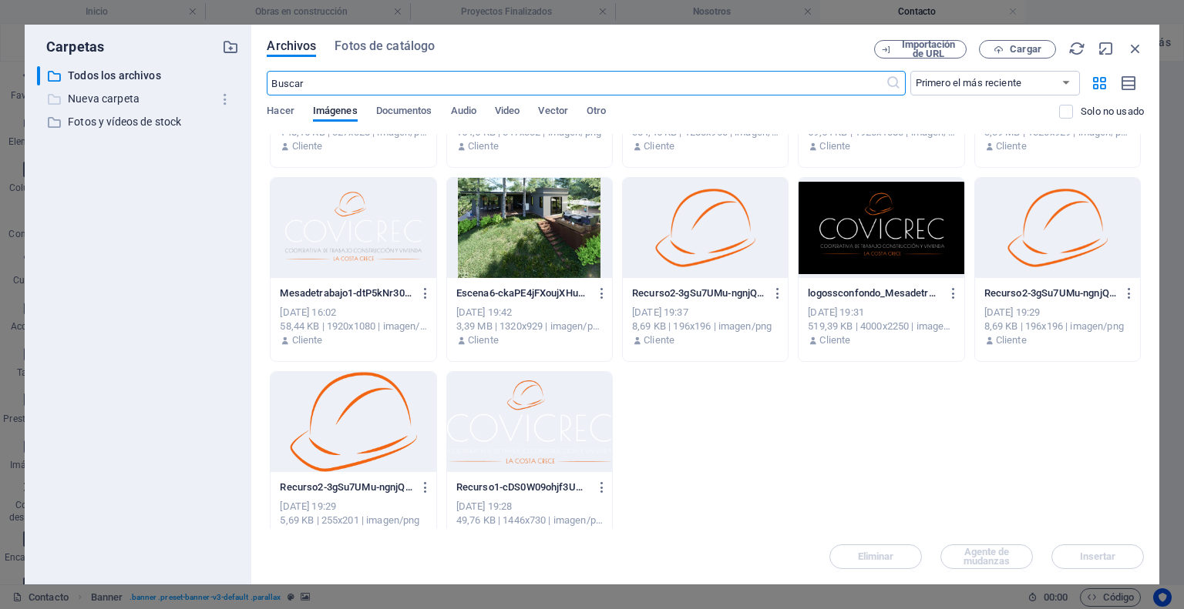
click at [162, 95] on p "Nueva carpeta" at bounding box center [139, 99] width 143 height 18
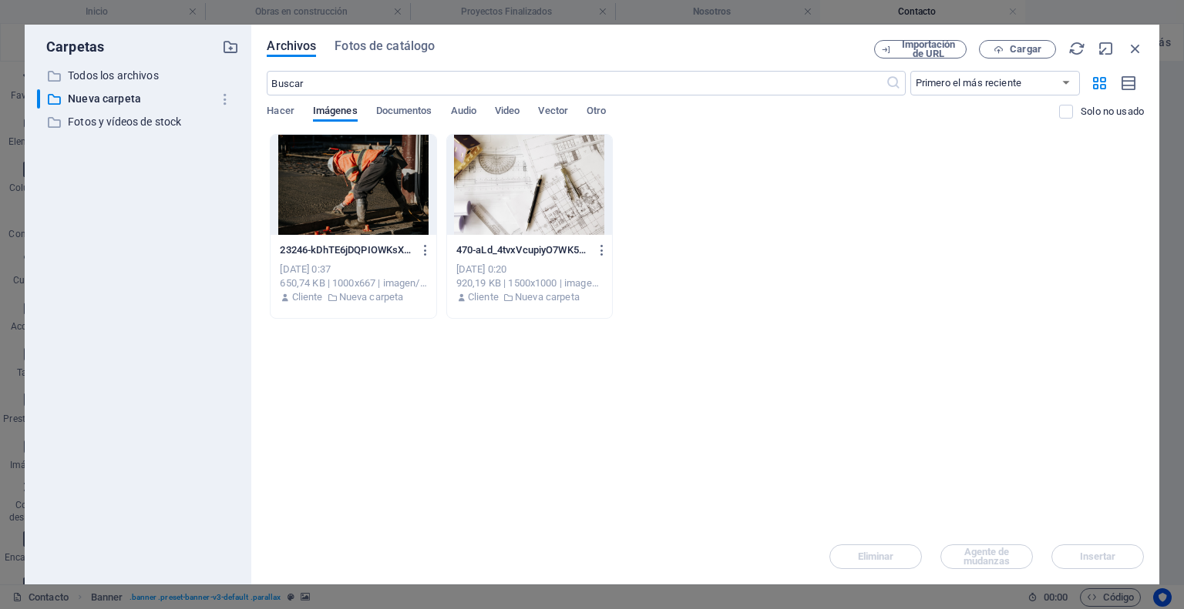
scroll to position [0, 0]
click at [153, 121] on font "Fotos y vídeos de stock" at bounding box center [124, 122] width 113 height 12
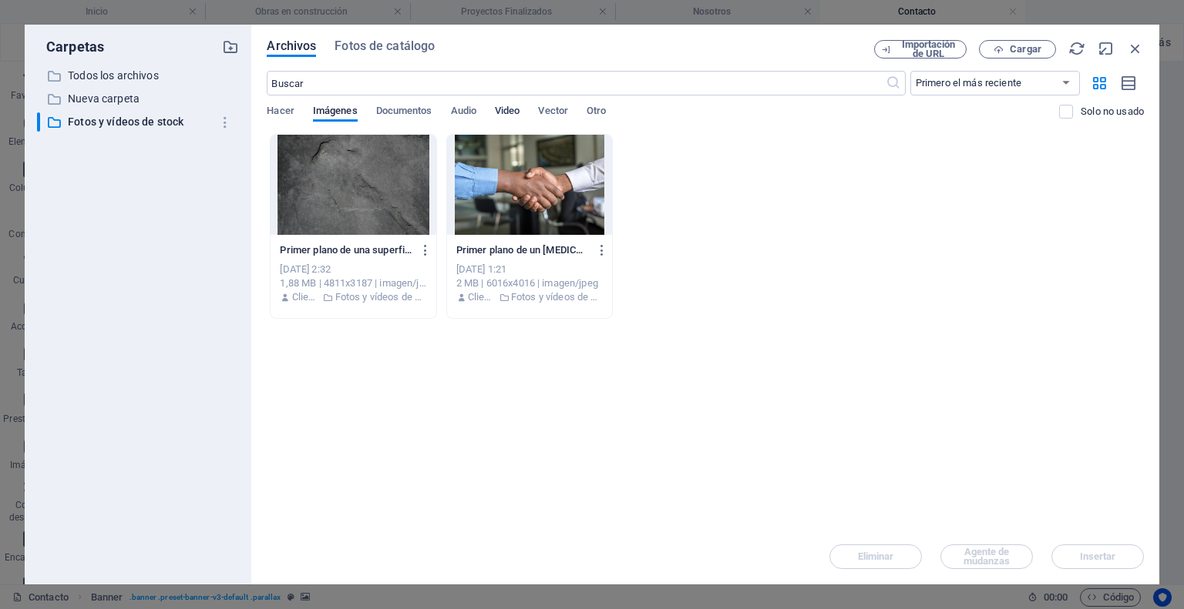
click at [508, 116] on font "Video" at bounding box center [507, 111] width 25 height 12
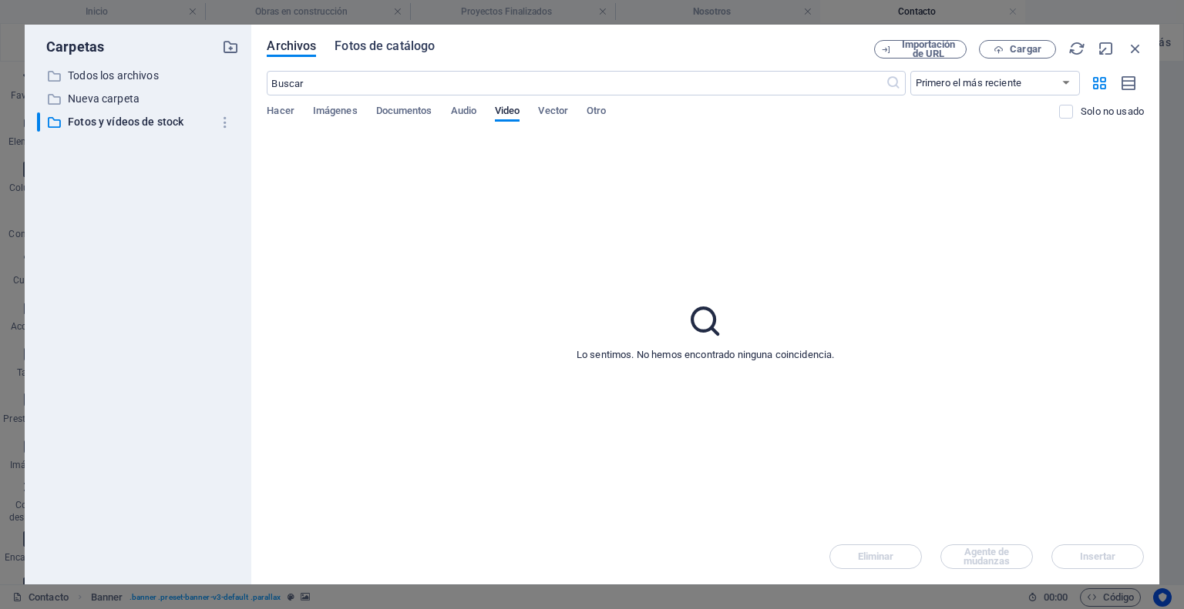
click at [364, 49] on font "Fotos de catálogo" at bounding box center [384, 46] width 100 height 15
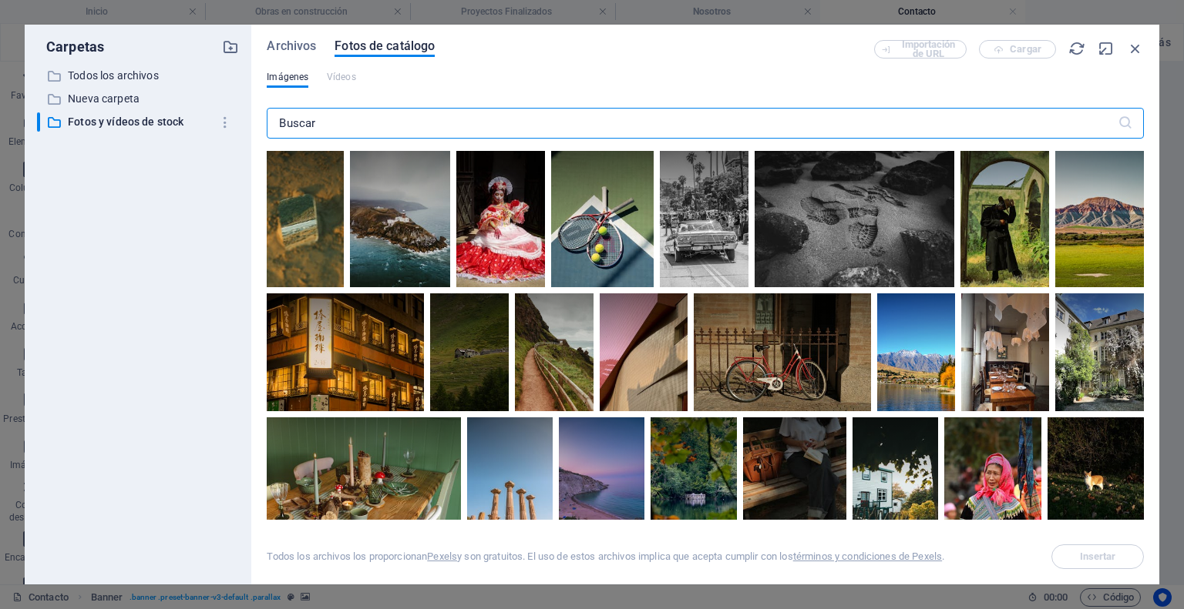
click at [378, 112] on input "text" at bounding box center [692, 123] width 850 height 31
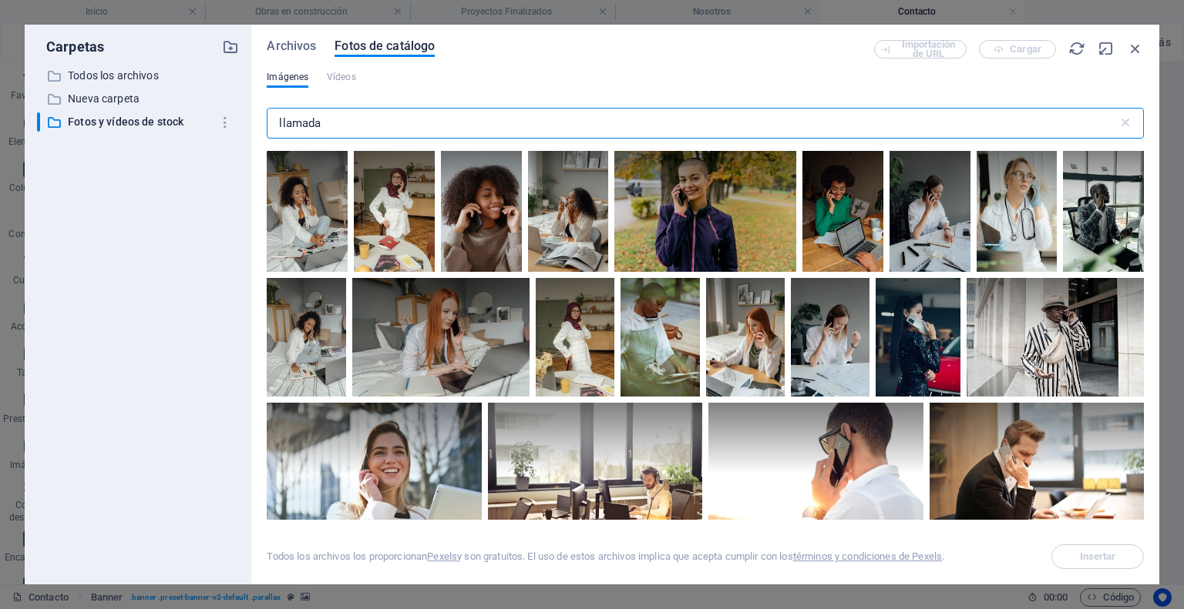
type input "llamada"
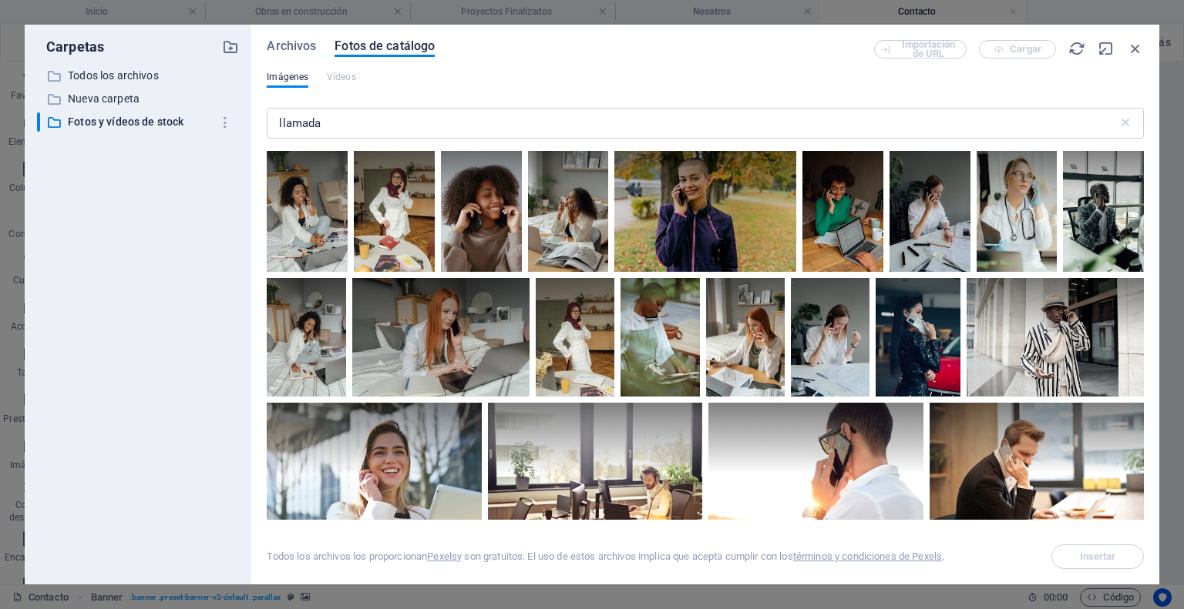
click at [342, 66] on div "Archivos Fotos de catálogo Importación de URL Cargar Imágenes Vídeos llamada ​ …" at bounding box center [705, 304] width 877 height 529
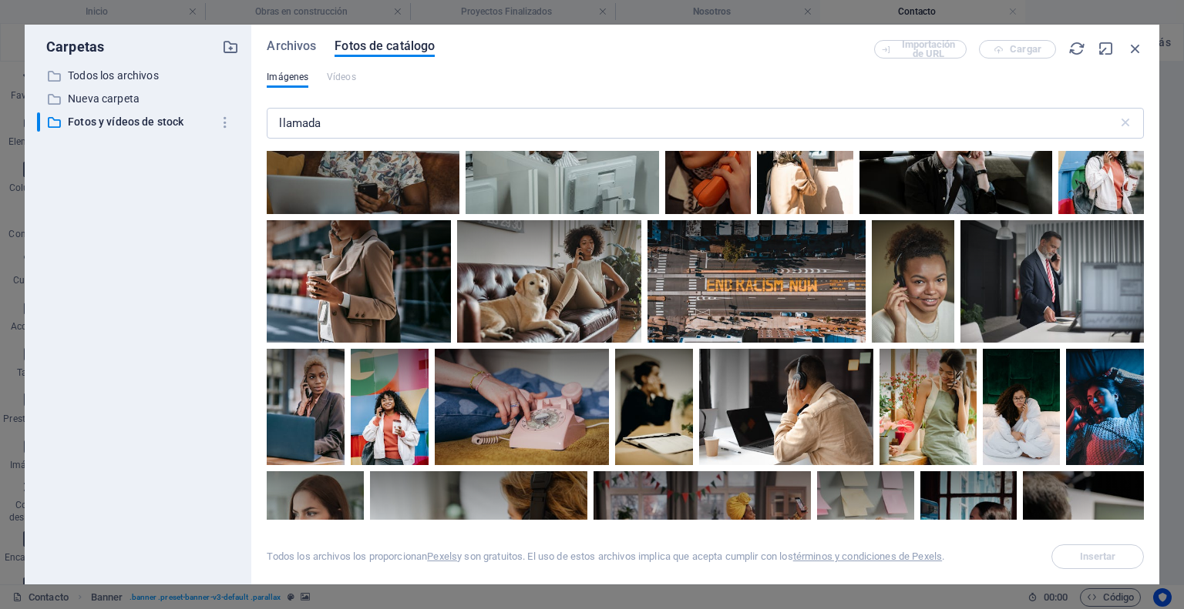
scroll to position [2543, 0]
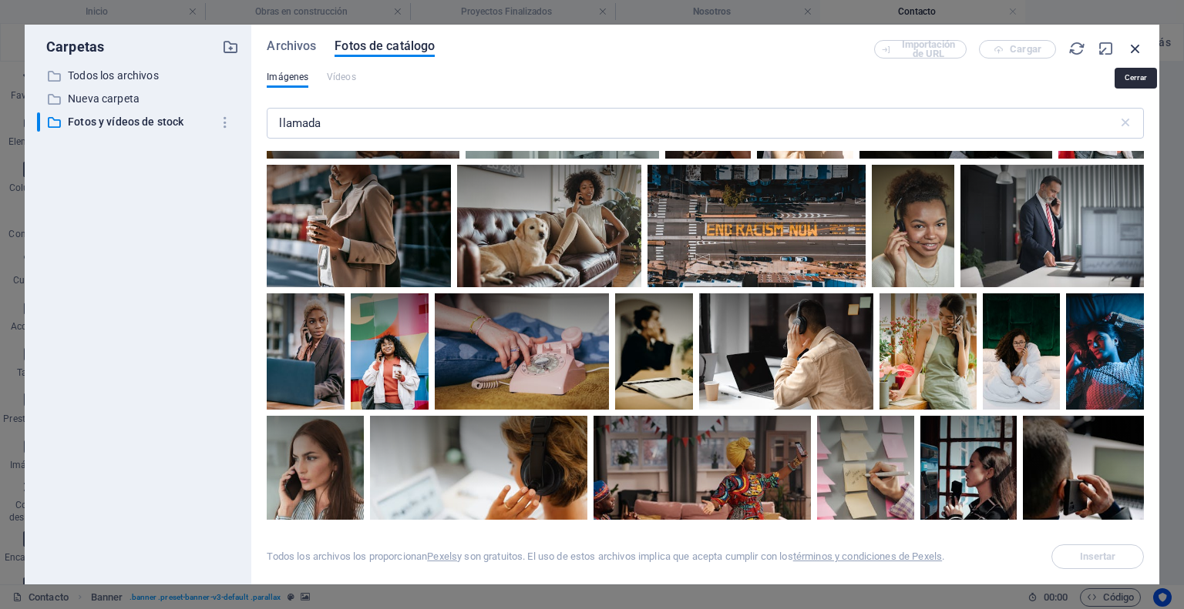
click at [1140, 42] on icon "button" at bounding box center [1134, 48] width 17 height 17
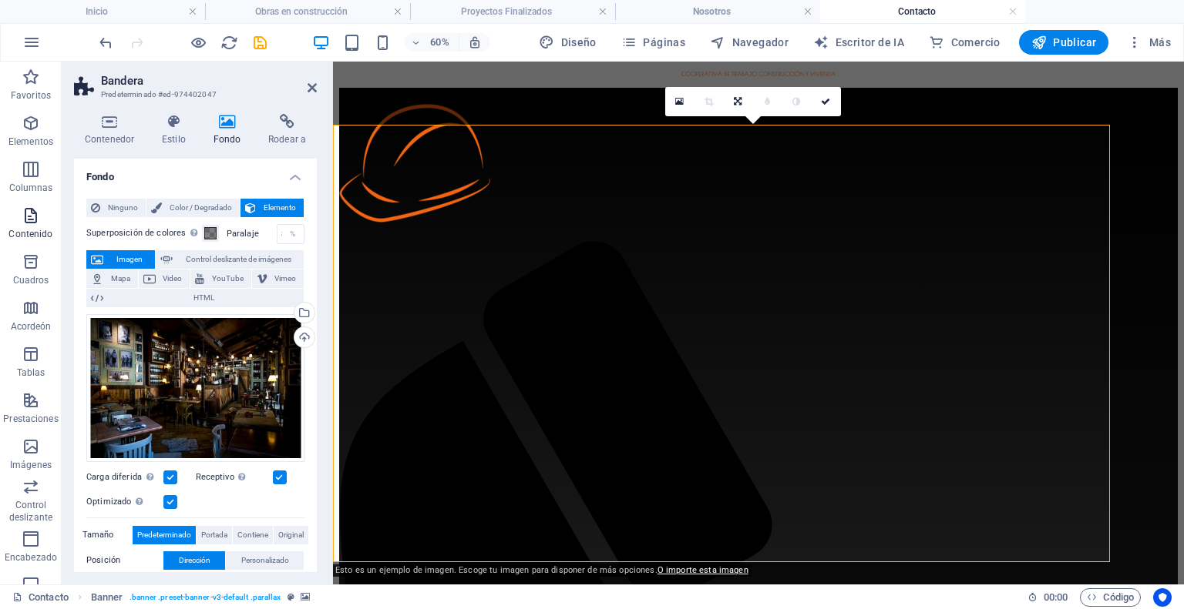
scroll to position [71, 0]
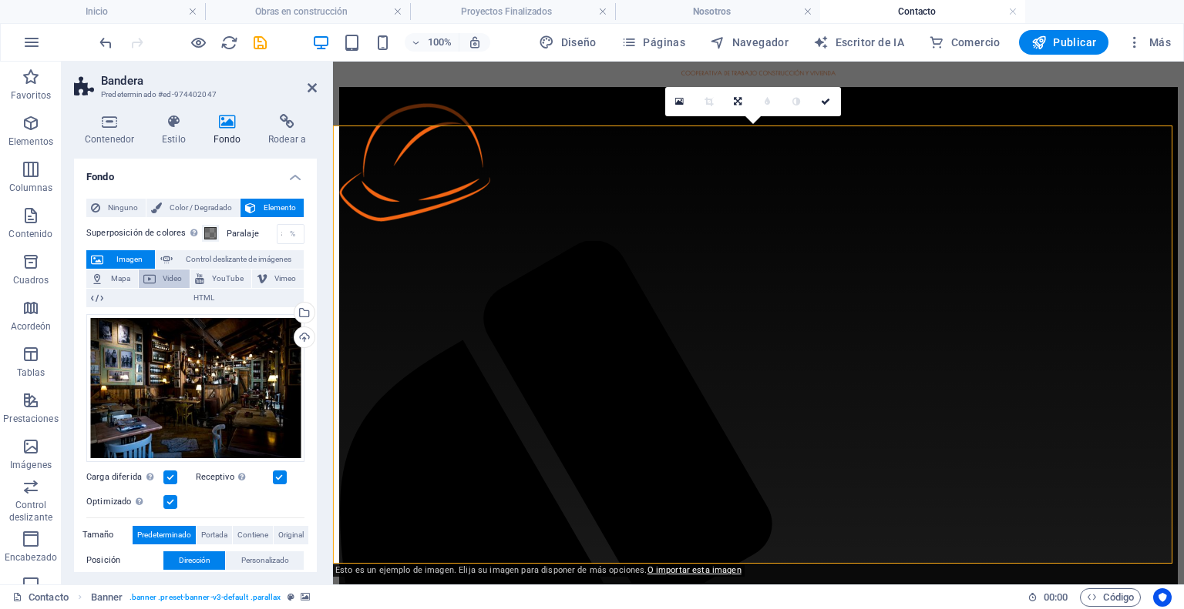
click at [160, 280] on span "Video" at bounding box center [172, 279] width 25 height 18
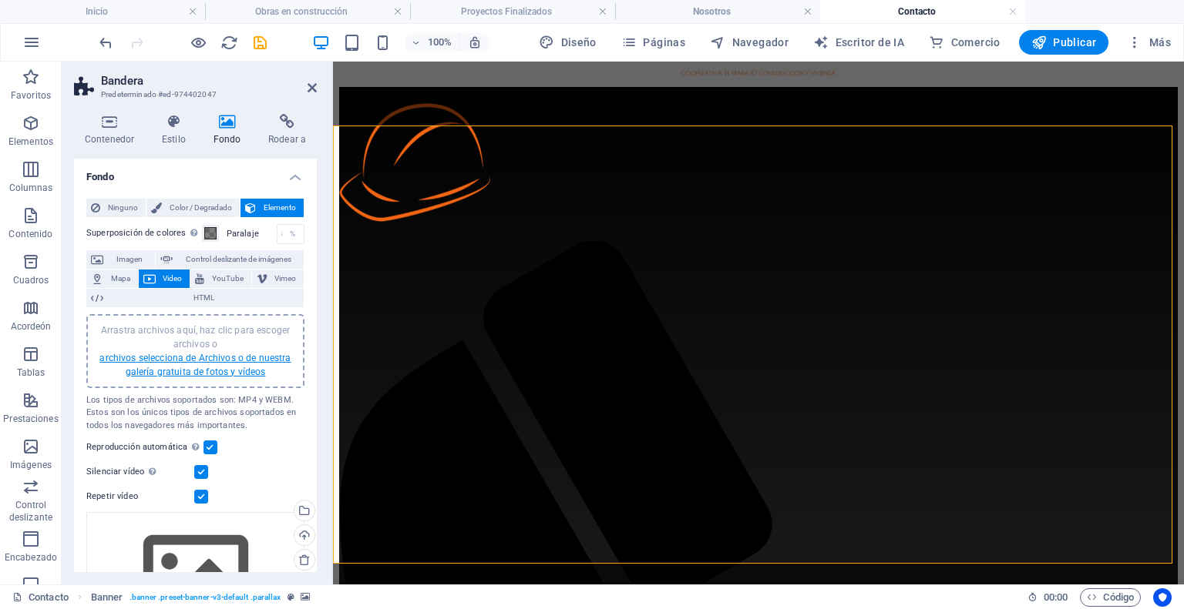
click at [201, 361] on font "archivos selecciona de Archivos o de nuestra galería gratuita de fotos y vídeos" at bounding box center [194, 365] width 191 height 25
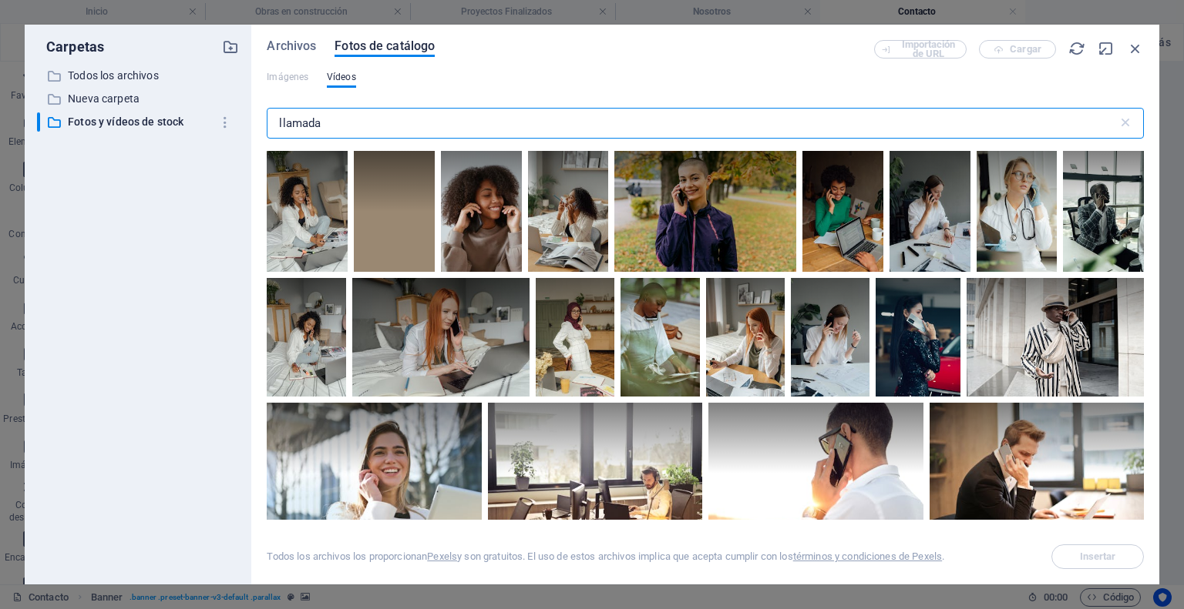
scroll to position [154, 0]
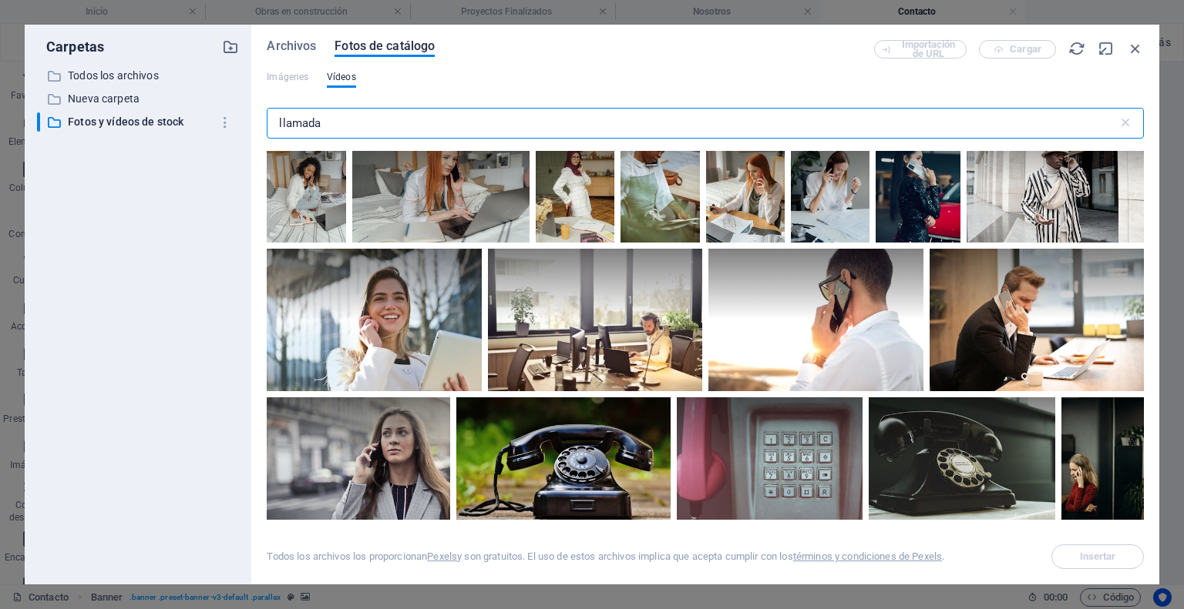
click at [327, 126] on input "llamada" at bounding box center [692, 123] width 850 height 31
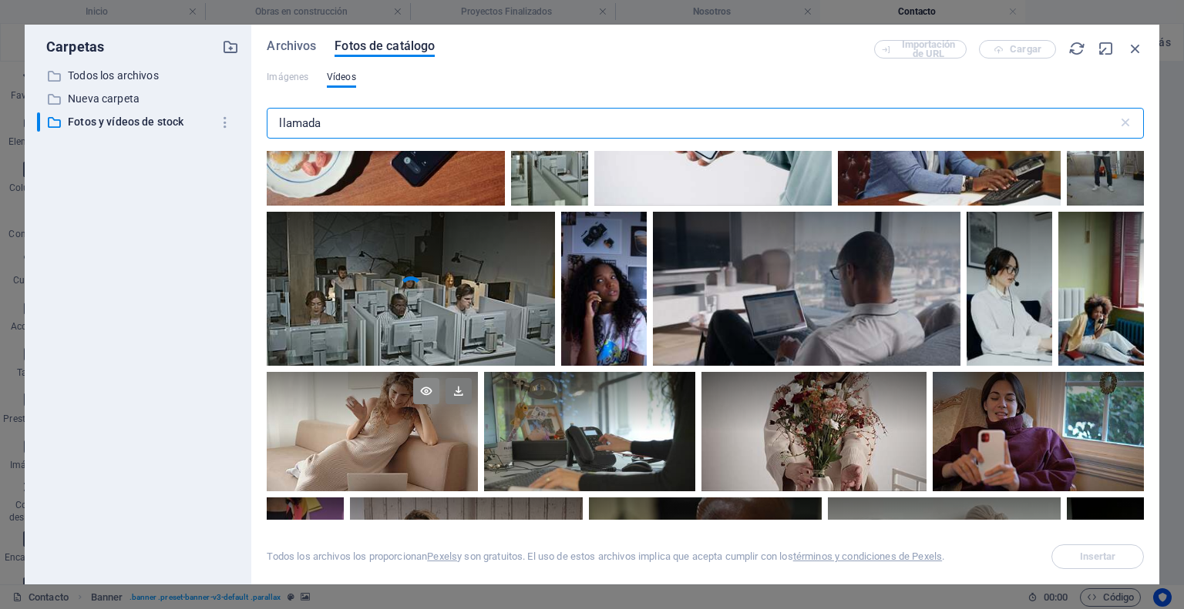
scroll to position [2928, 0]
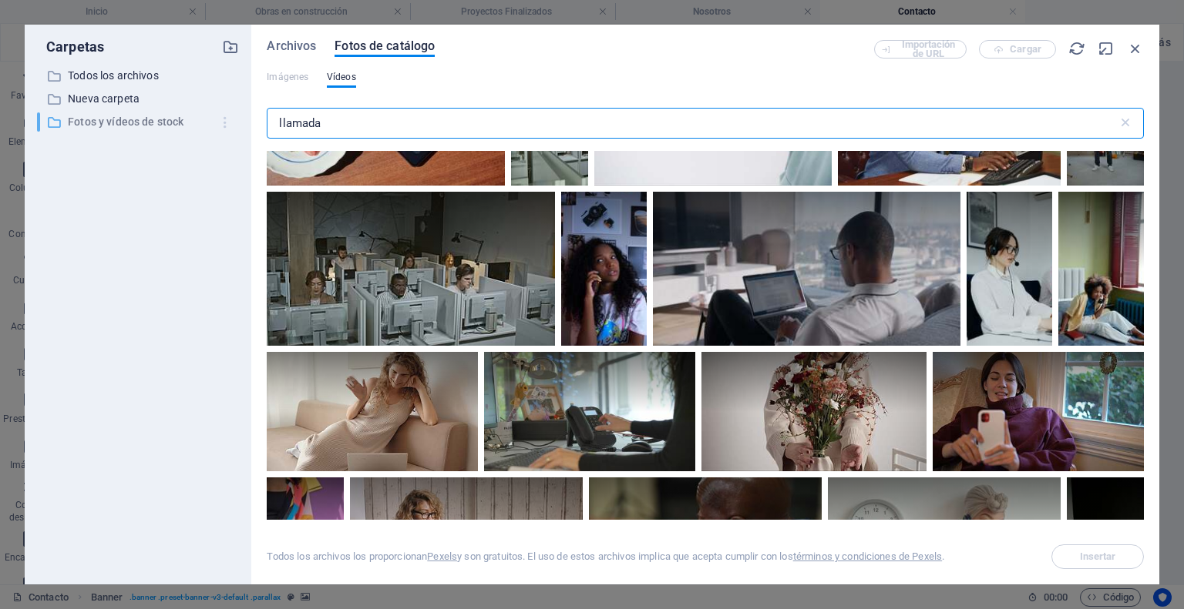
drag, startPoint x: 330, startPoint y: 125, endPoint x: 232, endPoint y: 119, distance: 98.0
click at [232, 119] on div "Carpetas ​ Todos los archivos Todos los archivos ​ New folder Nueva carpeta ​ S…" at bounding box center [592, 305] width 1134 height 560
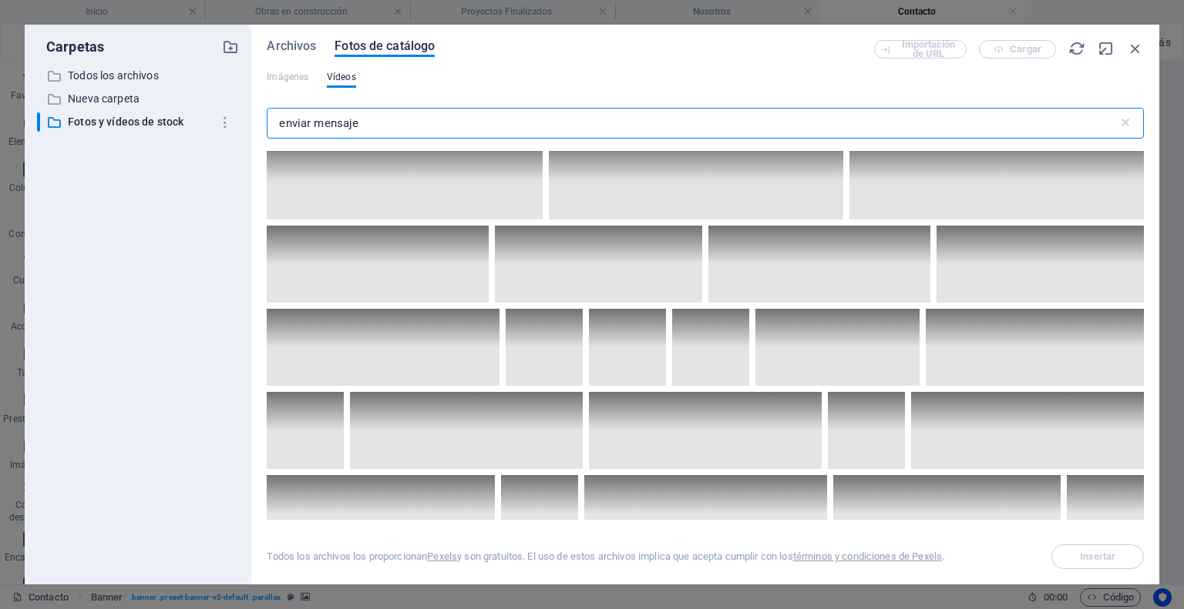
scroll to position [2466, 0]
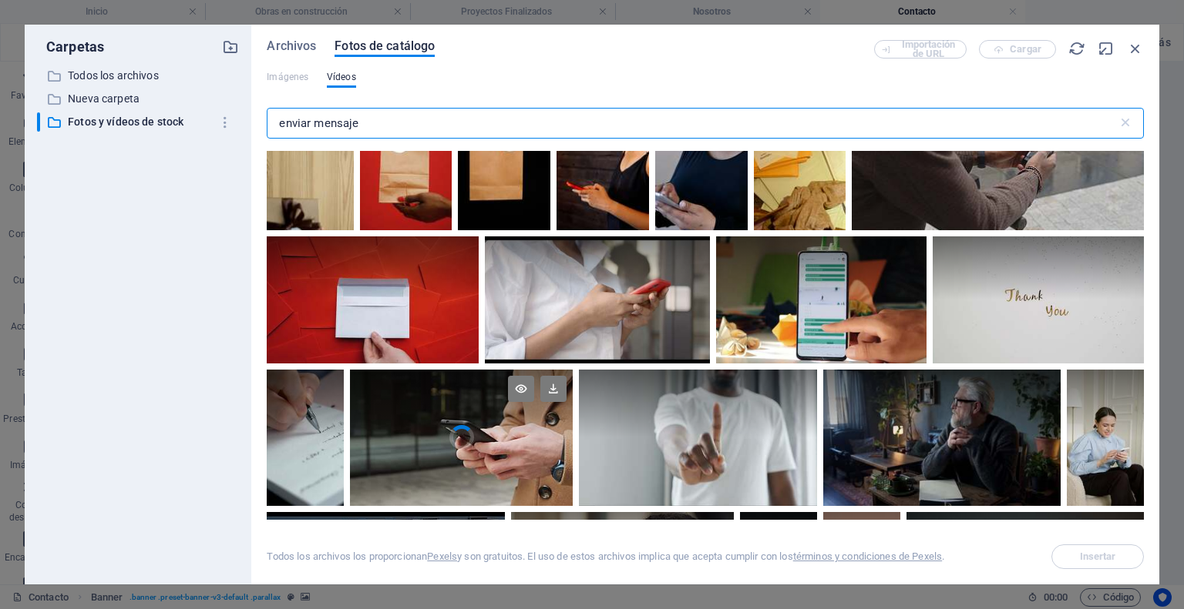
type input "enviar mensaje"
click at [472, 446] on video "Su navegador no soporta la etiqueta de vídeo." at bounding box center [461, 438] width 223 height 136
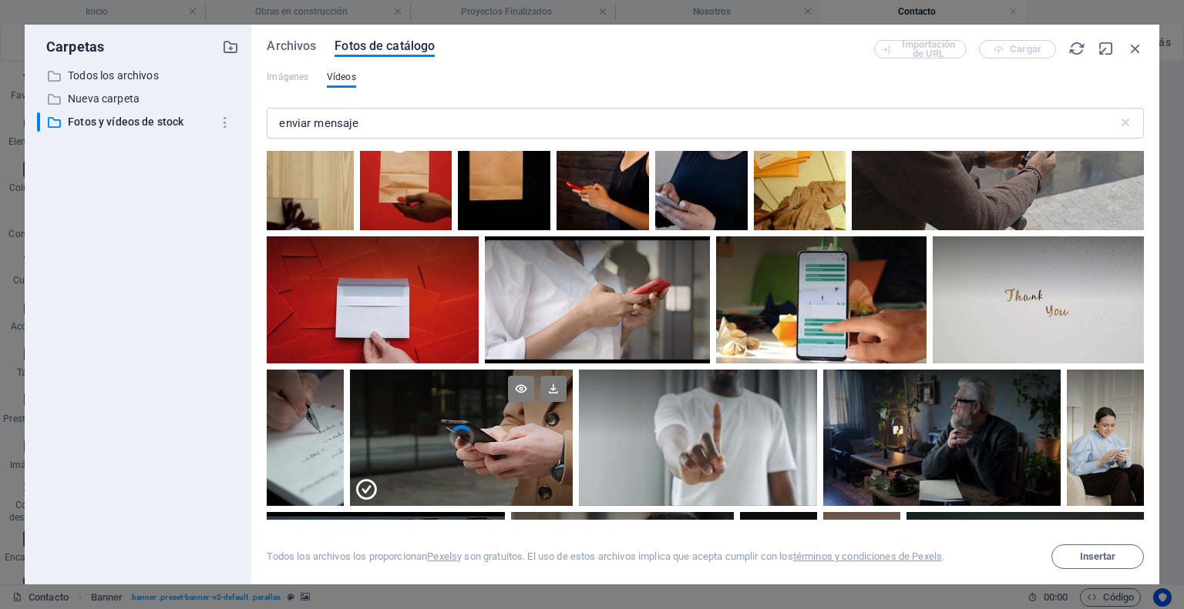
click at [368, 484] on icon at bounding box center [366, 490] width 25 height 25
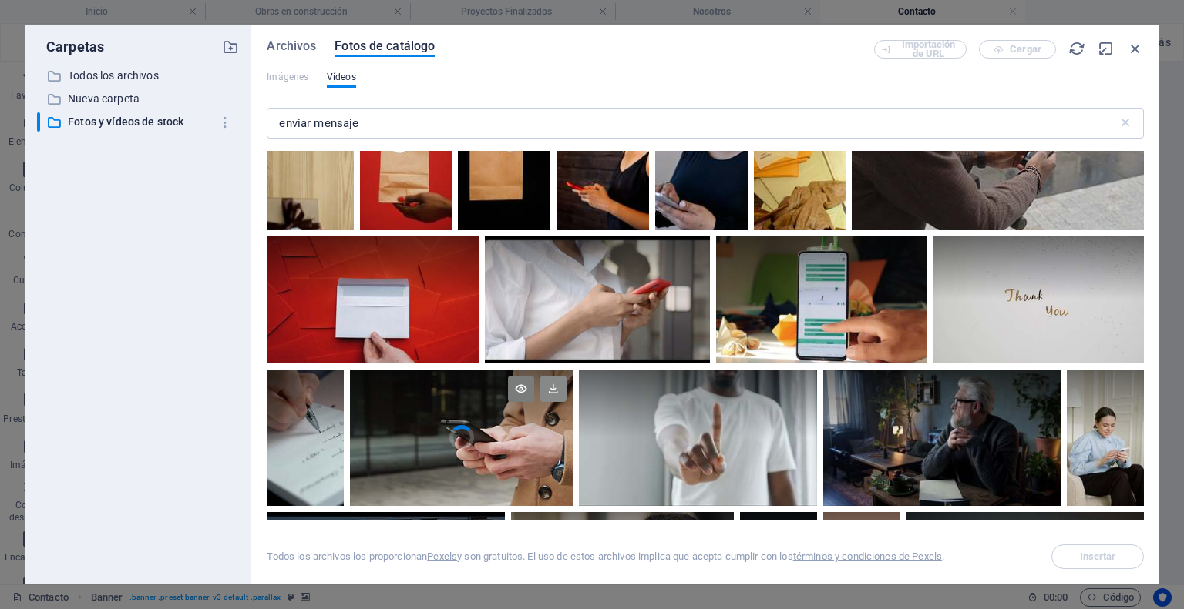
click at [552, 391] on icon at bounding box center [553, 389] width 26 height 26
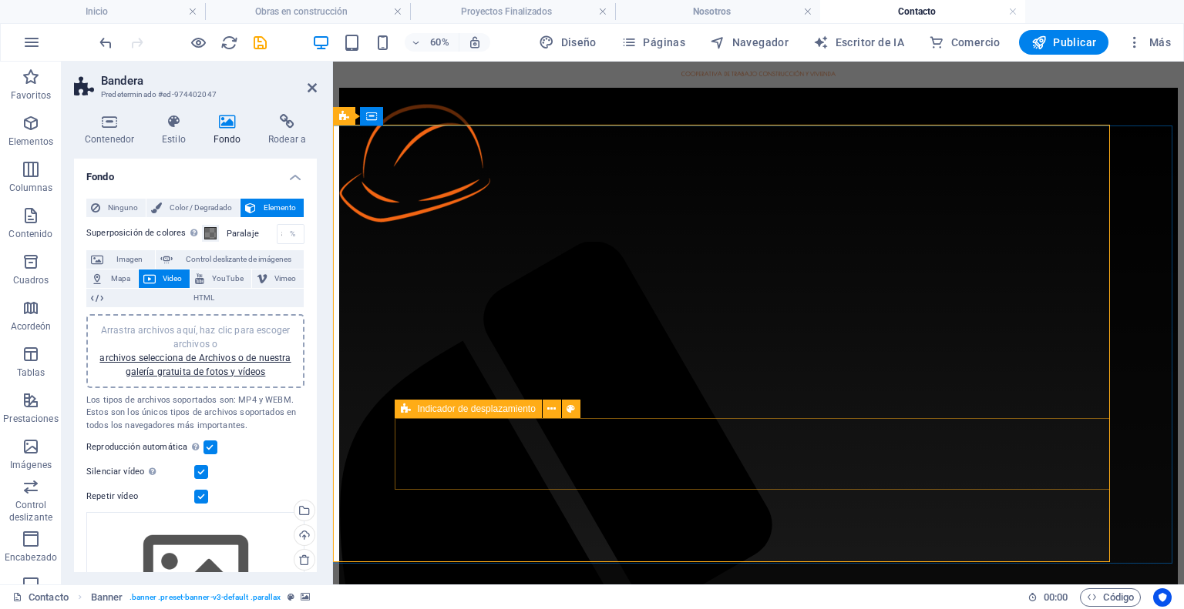
scroll to position [71, 0]
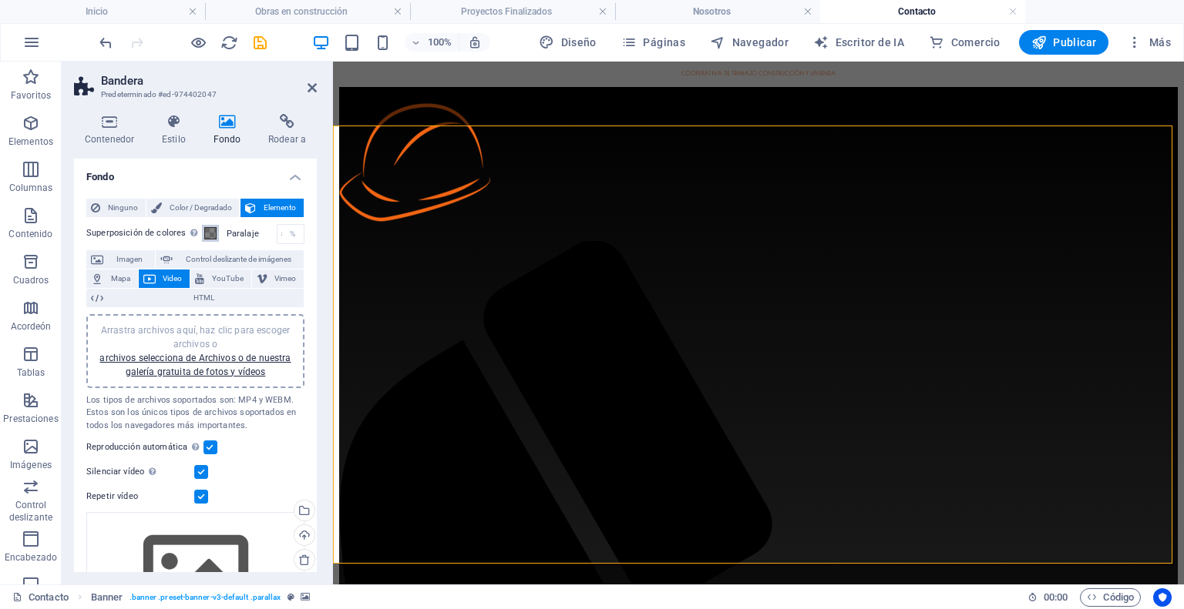
click at [213, 233] on span at bounding box center [210, 233] width 12 height 12
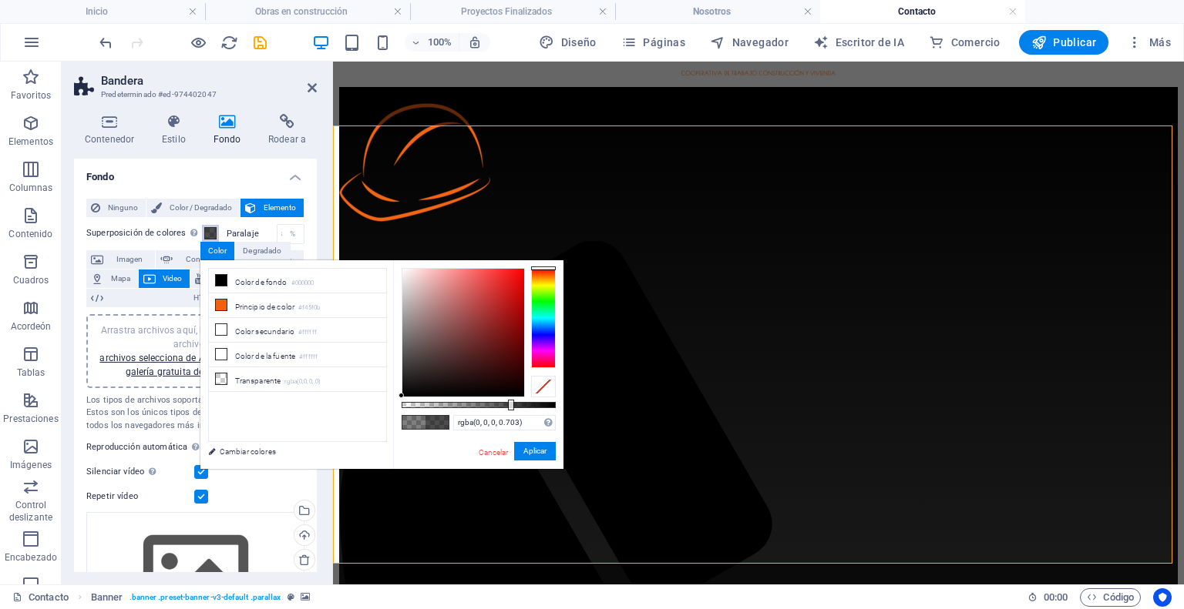
type input "rgba(0, 0, 0, 0.713)"
drag, startPoint x: 483, startPoint y: 404, endPoint x: 511, endPoint y: 399, distance: 28.1
click at [511, 400] on div at bounding box center [512, 405] width 6 height 11
click at [549, 455] on button "Aplicar" at bounding box center [535, 451] width 42 height 19
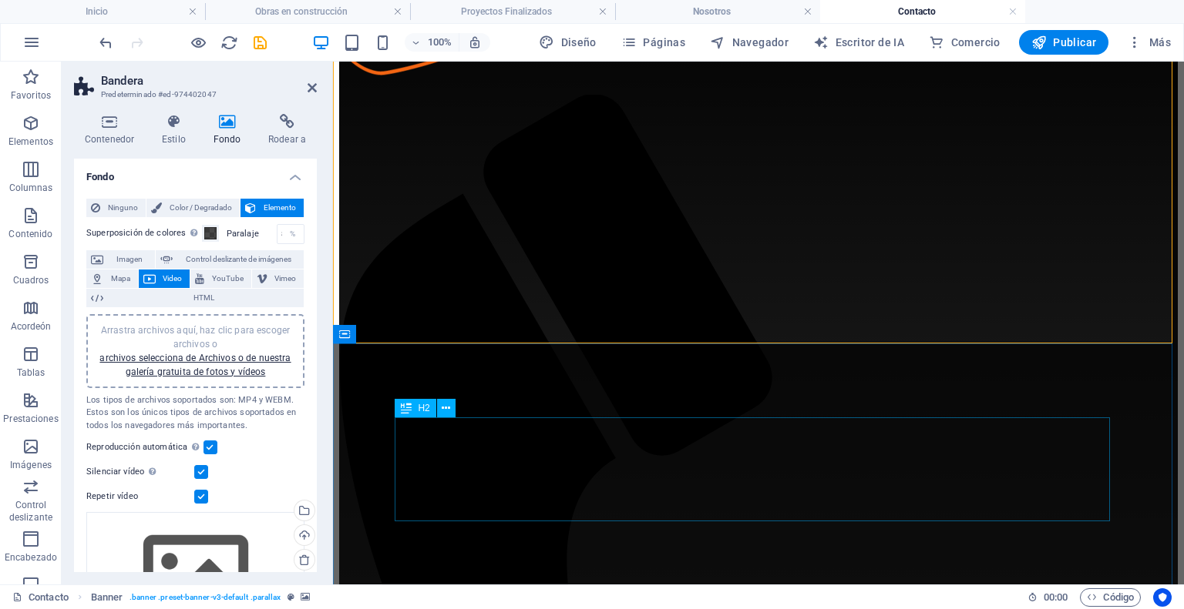
scroll to position [302, 0]
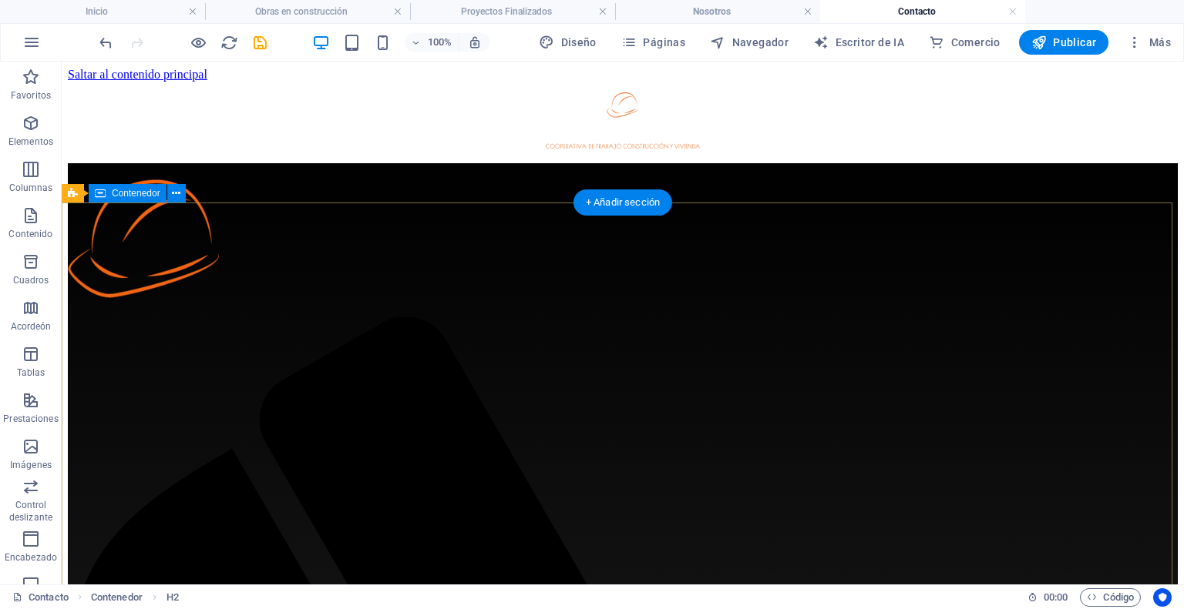
scroll to position [154, 0]
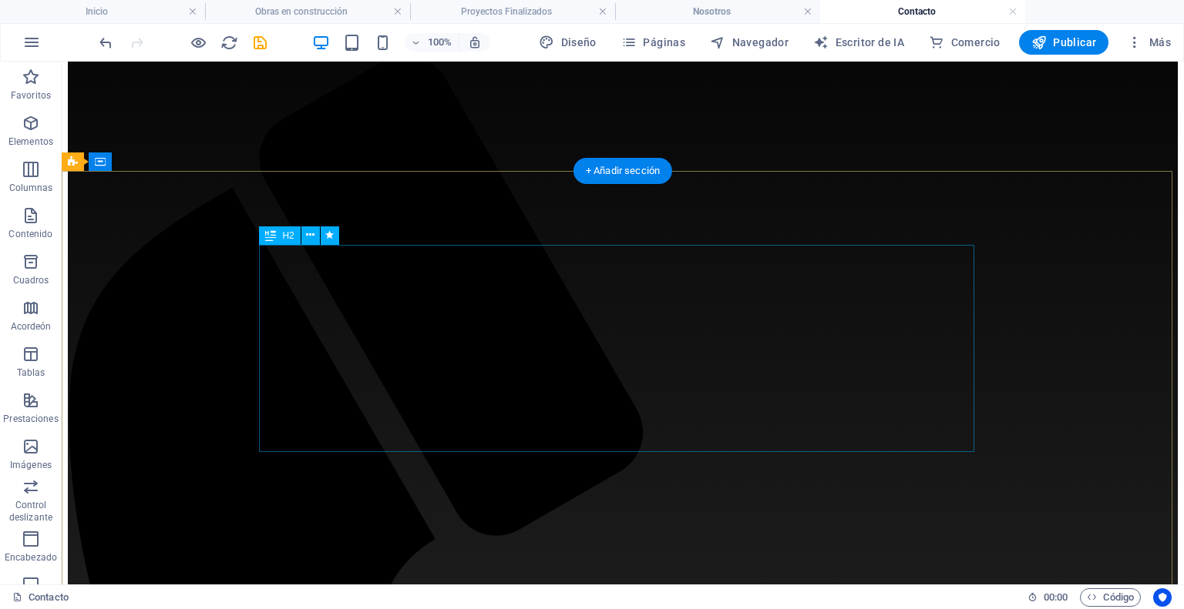
scroll to position [0, 0]
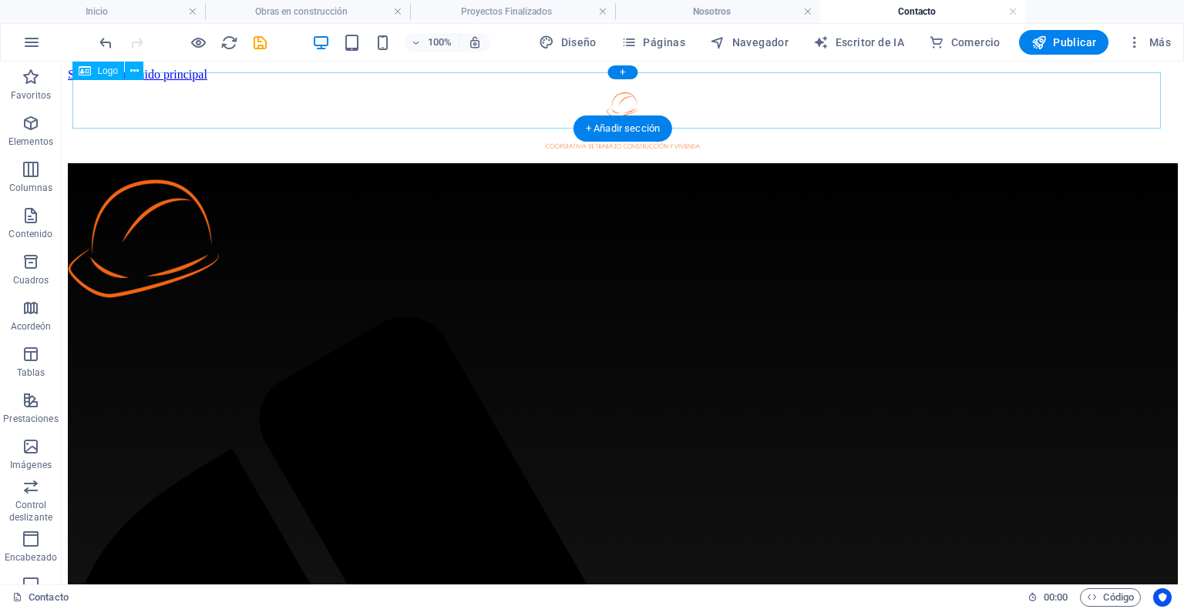
click at [1084, 116] on div at bounding box center [622, 121] width 1087 height 59
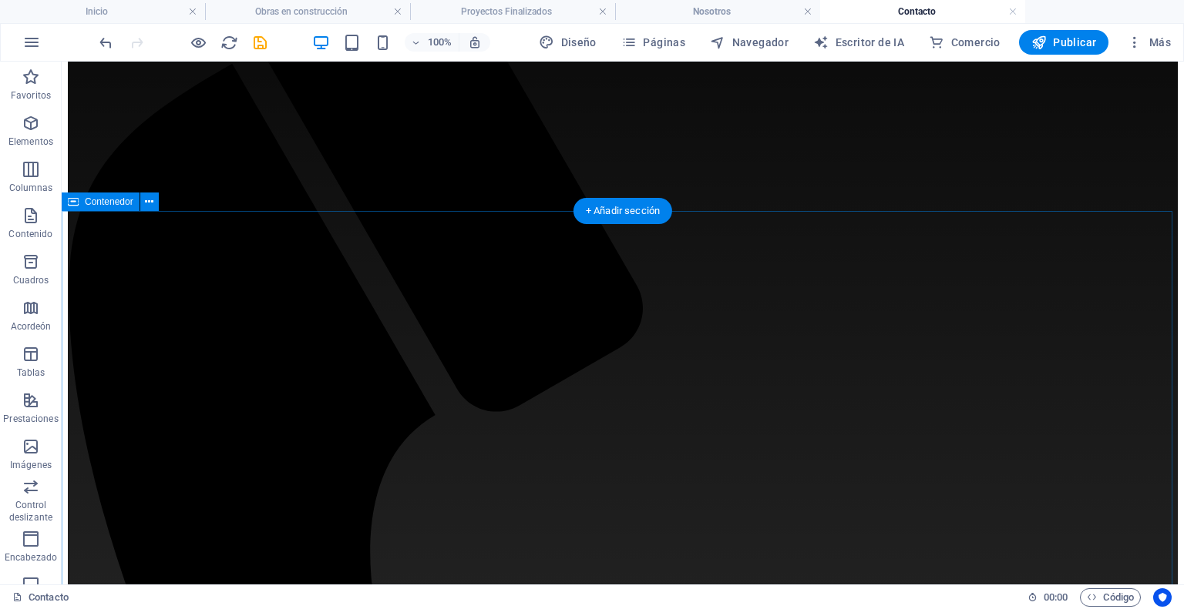
scroll to position [771, 0]
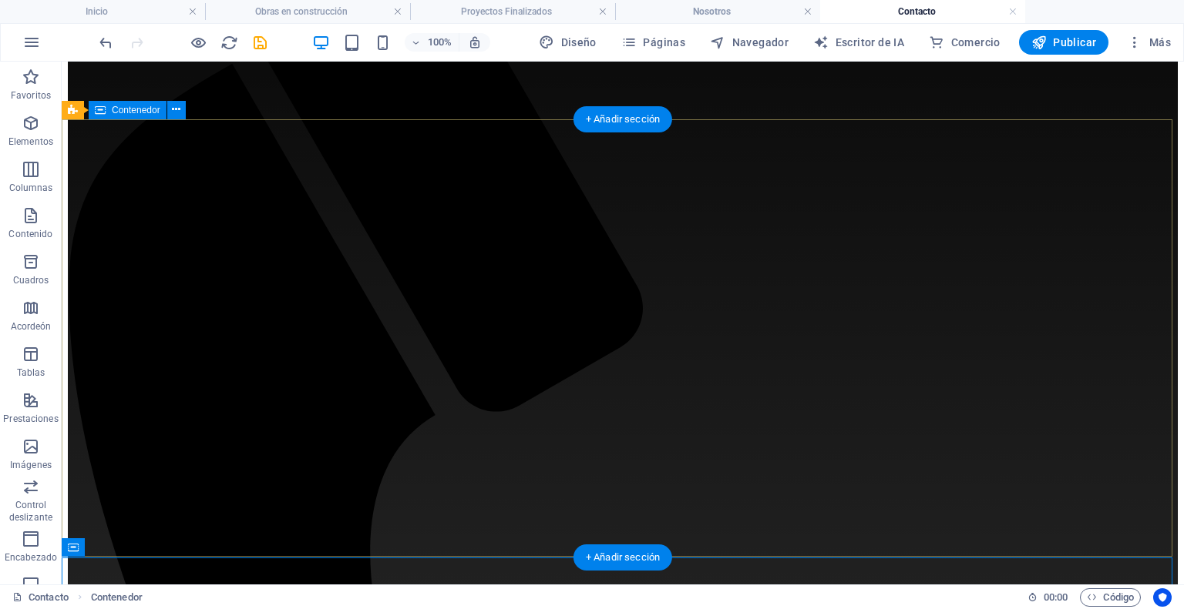
scroll to position [0, 0]
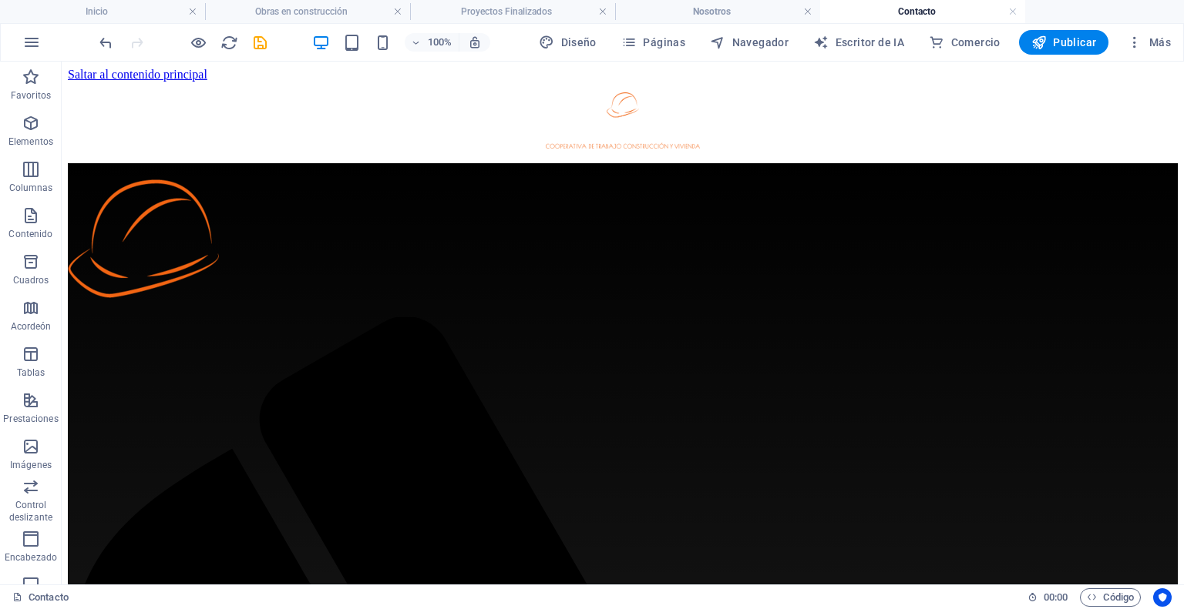
click at [712, 24] on div "100% Diseño Páginas Navegador Escritor de IA Comercio Publicar Más" at bounding box center [592, 42] width 1182 height 37
click at [710, 2] on li "Nosotros" at bounding box center [717, 11] width 205 height 23
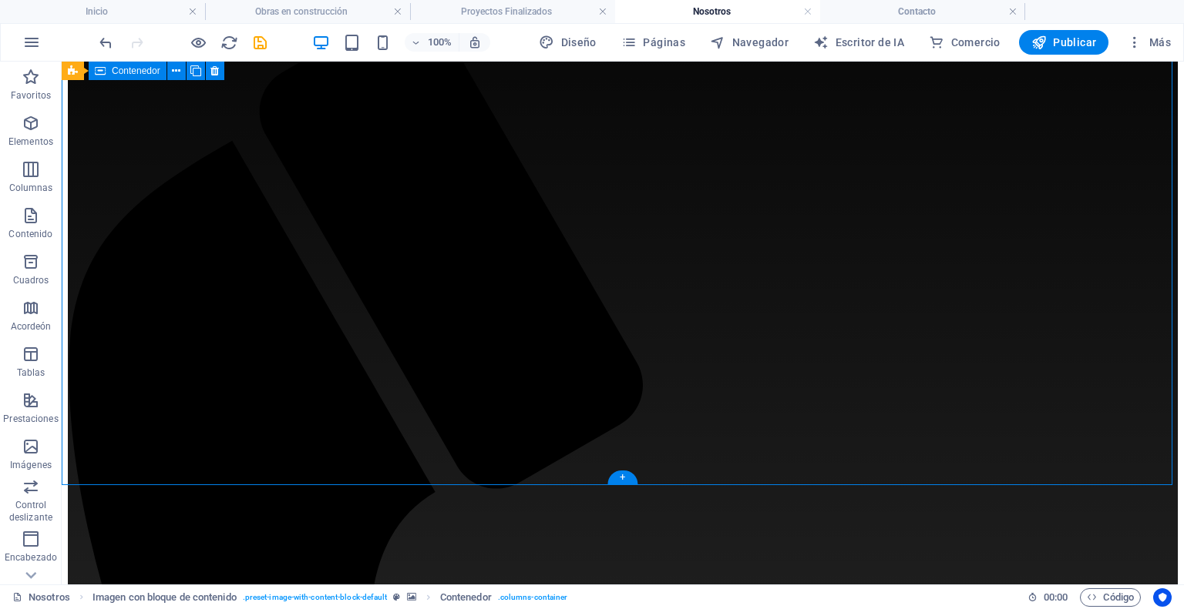
scroll to position [154, 0]
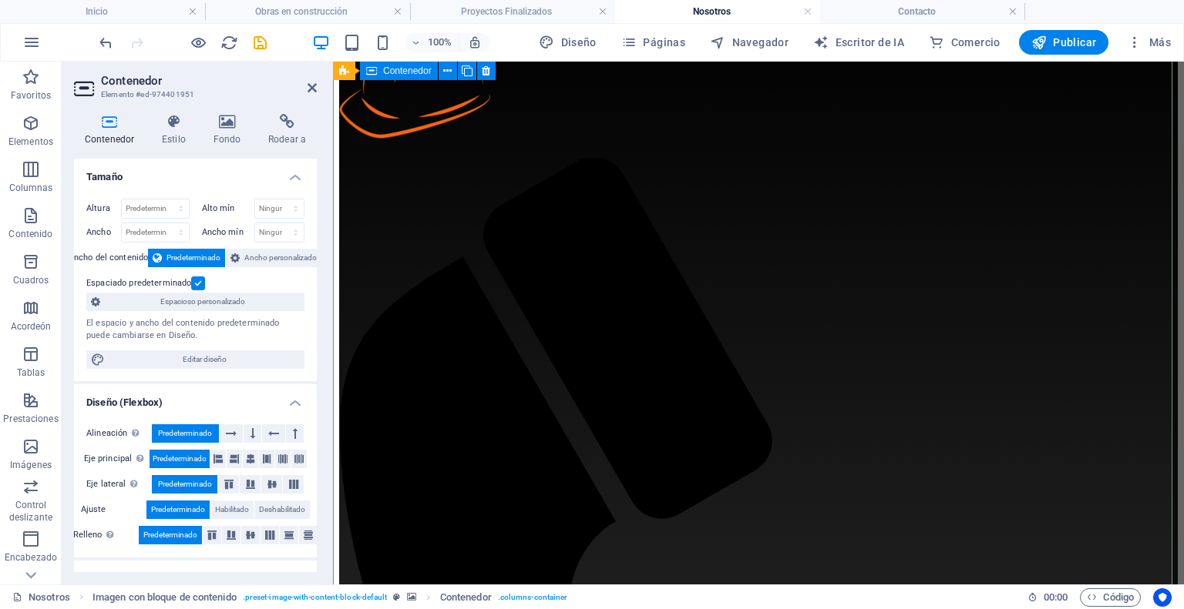
click at [307, 90] on icon at bounding box center [311, 88] width 9 height 12
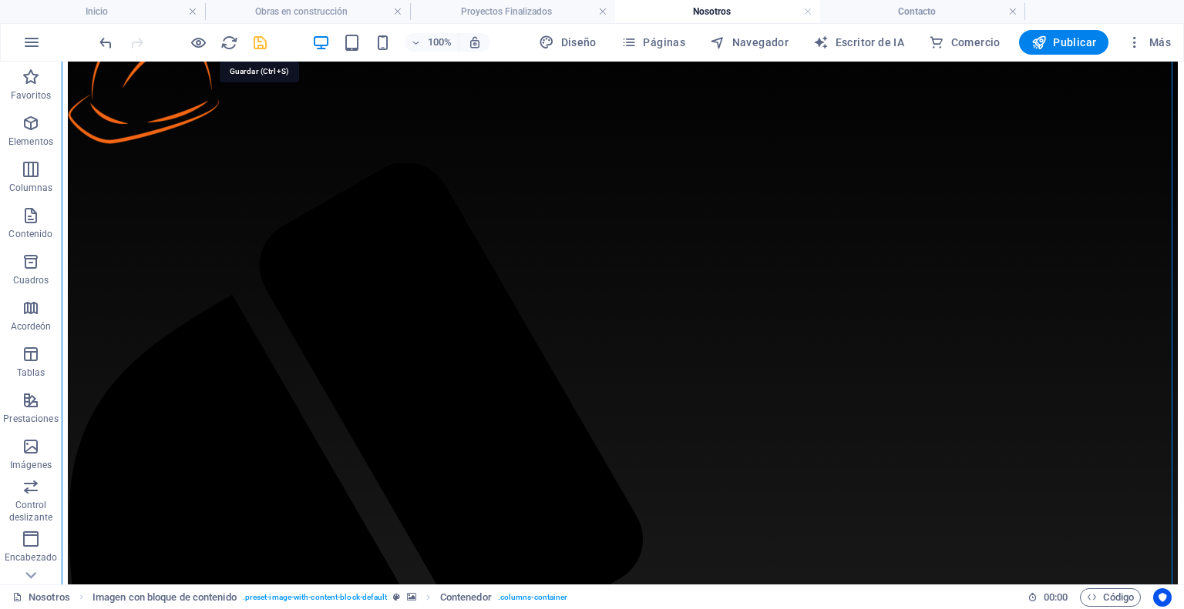
click at [254, 39] on icon "ahorrar" at bounding box center [260, 43] width 18 height 18
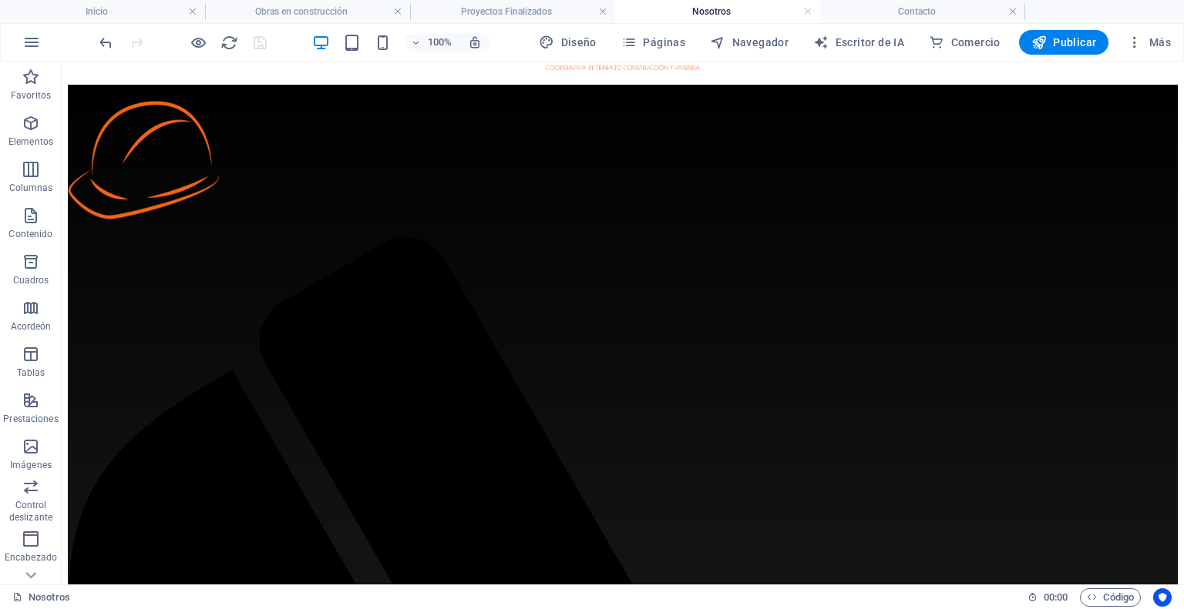
scroll to position [77, 0]
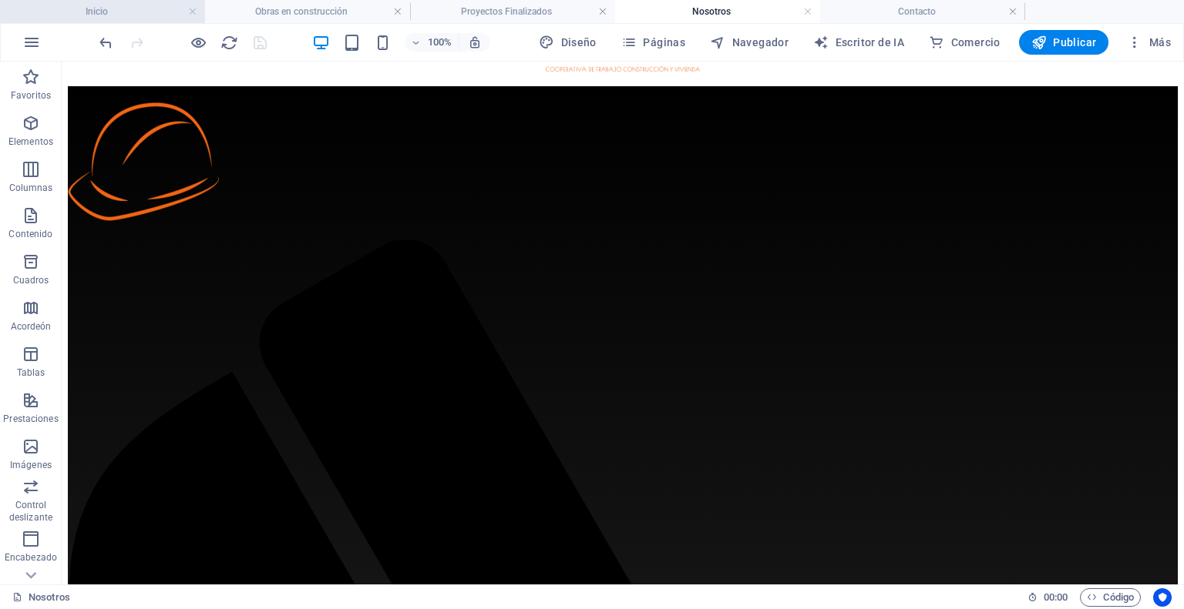
click at [111, 13] on h4 "Inicio" at bounding box center [102, 11] width 205 height 17
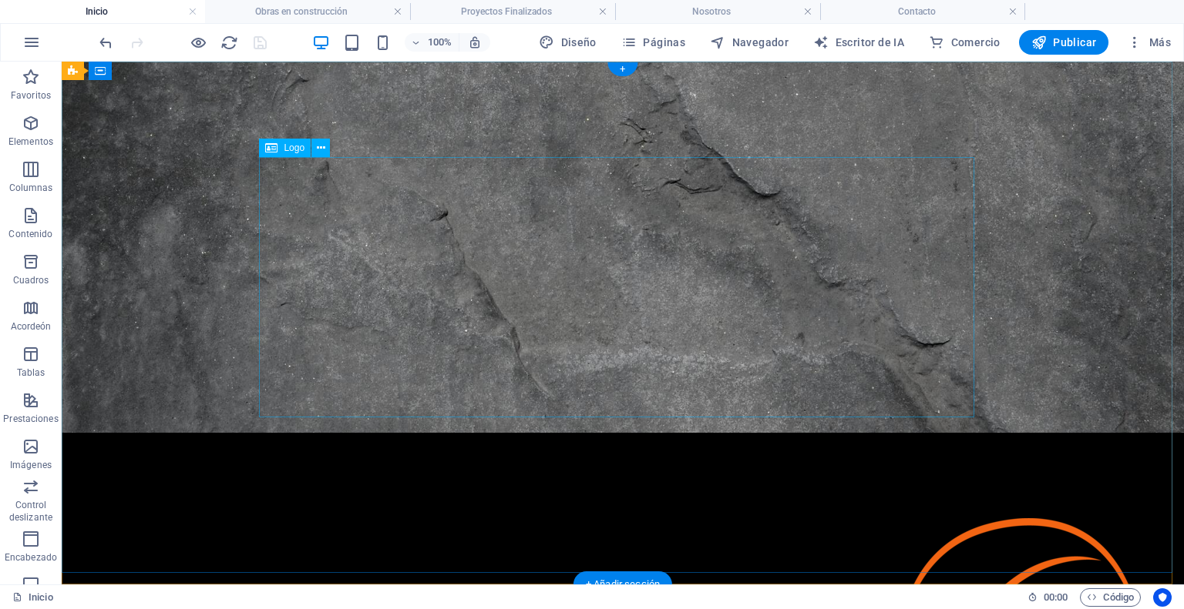
scroll to position [0, 0]
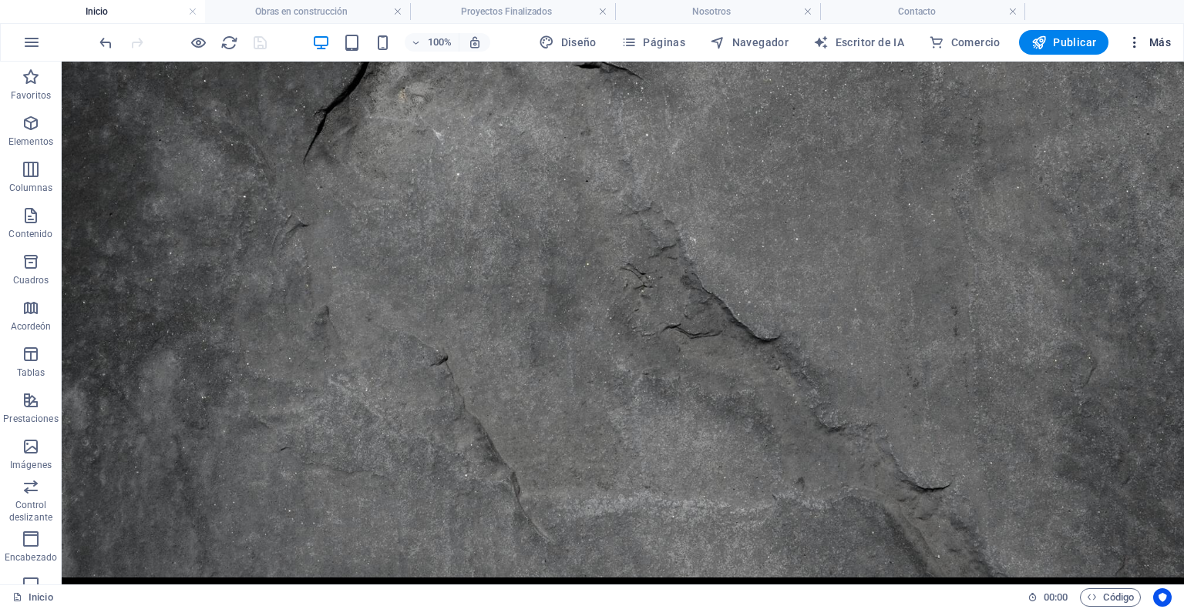
click at [1139, 31] on button "Más" at bounding box center [1148, 42] width 56 height 25
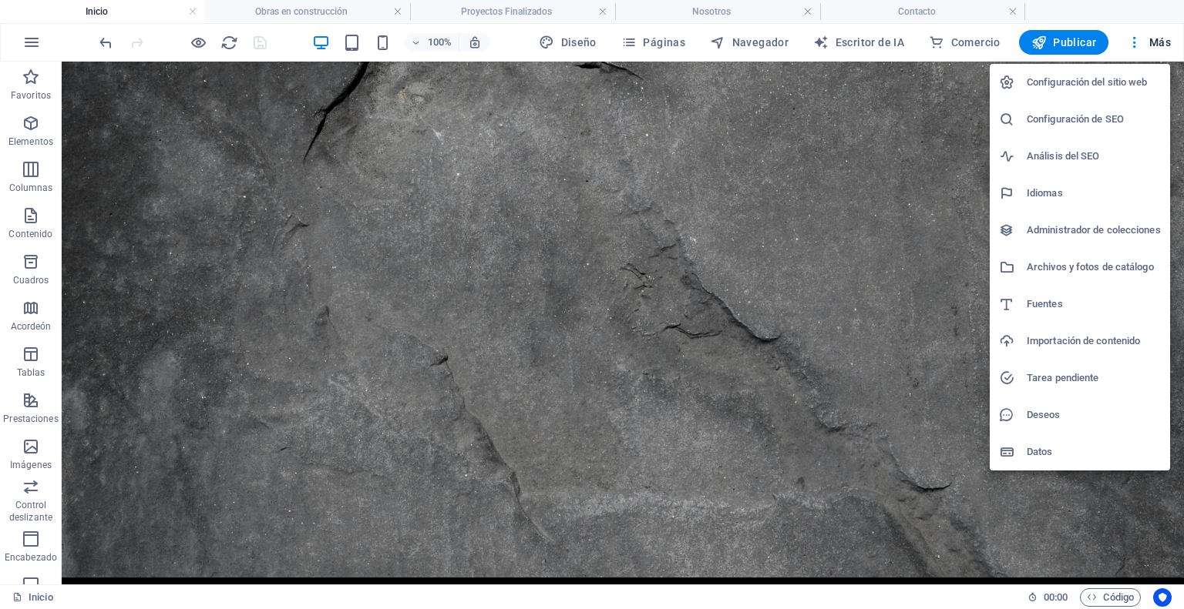
click at [1095, 120] on font "Configuración de SEO" at bounding box center [1074, 119] width 97 height 12
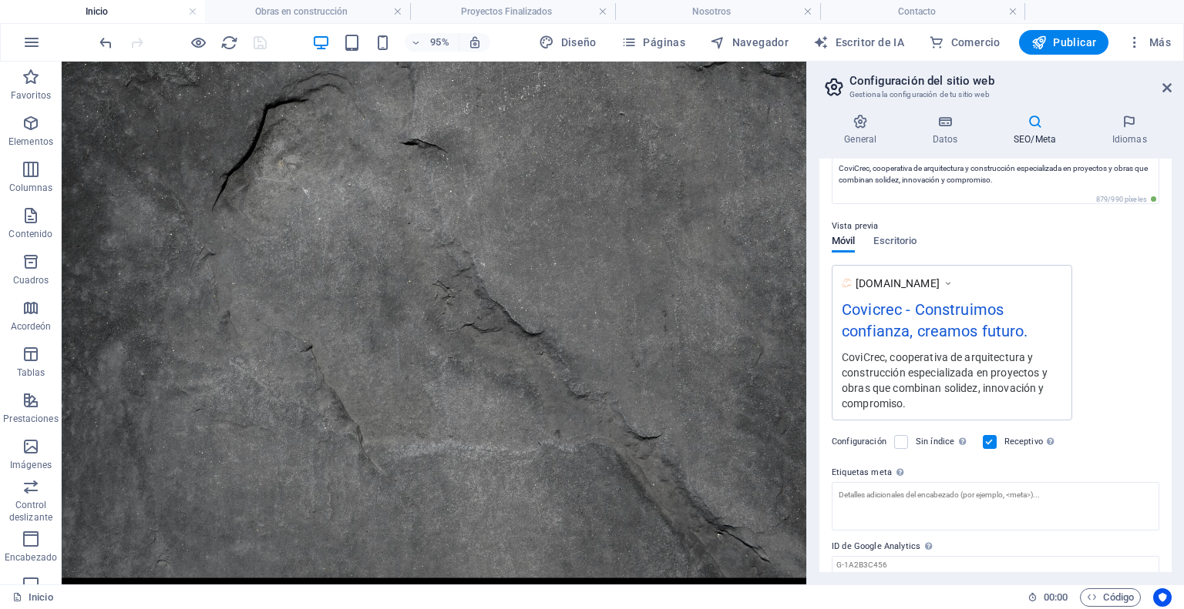
scroll to position [158, 0]
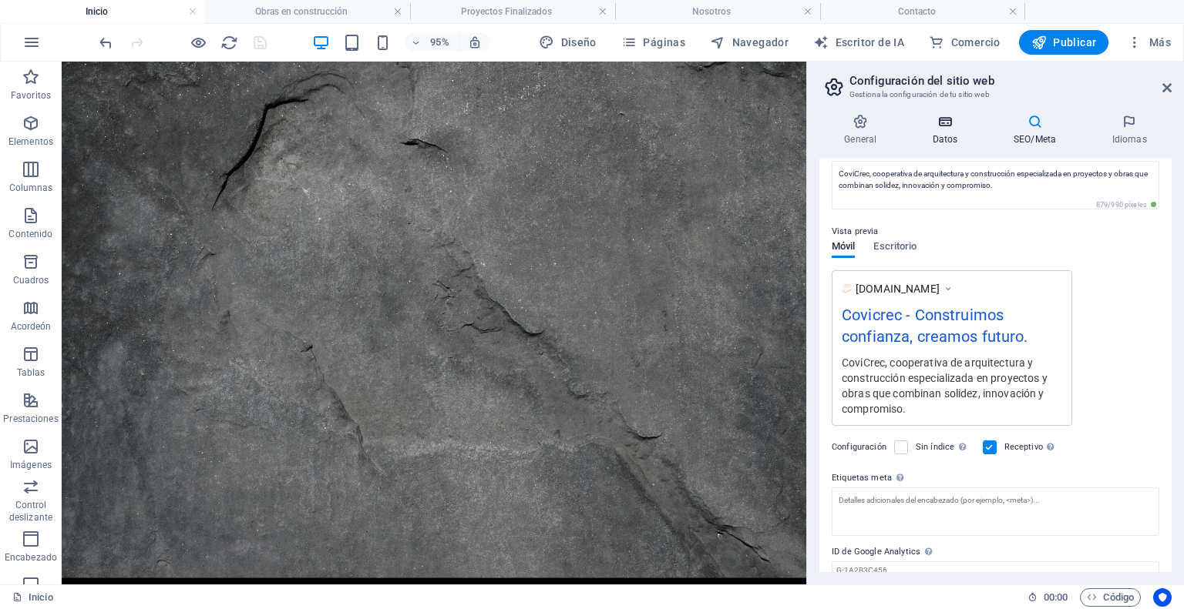
click at [948, 126] on icon at bounding box center [945, 121] width 75 height 15
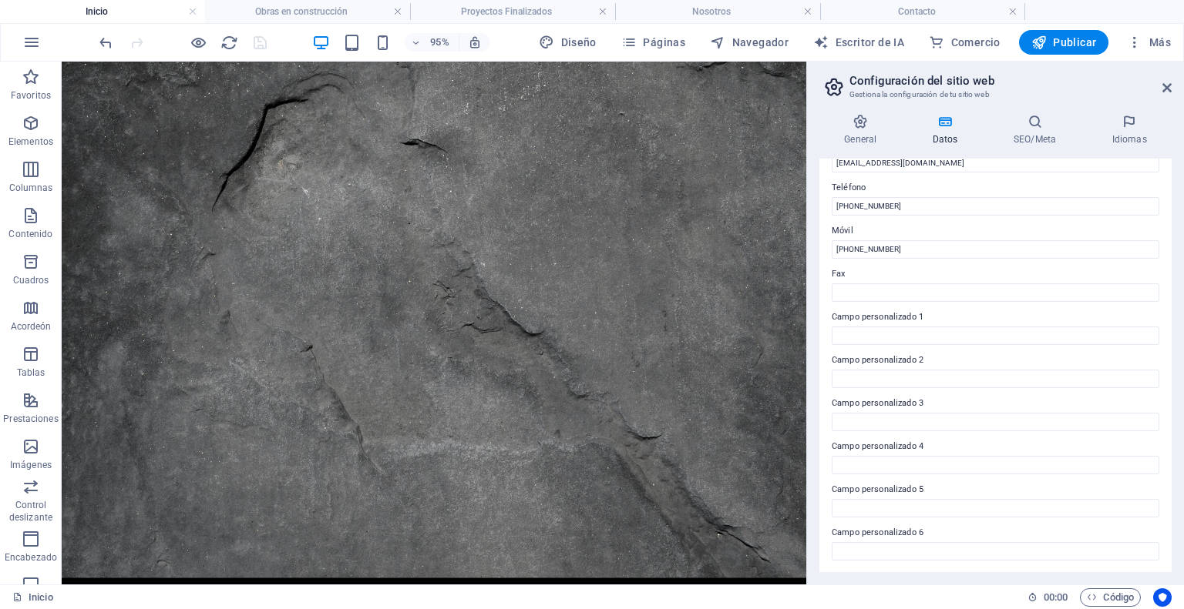
scroll to position [0, 0]
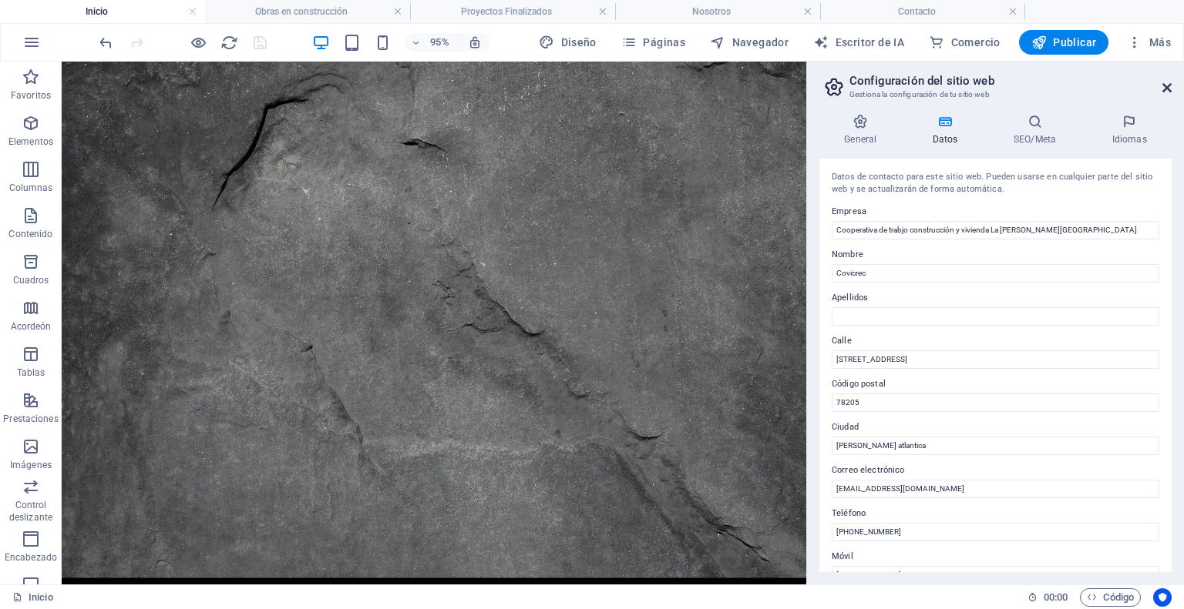
click at [1165, 84] on icon at bounding box center [1166, 88] width 9 height 12
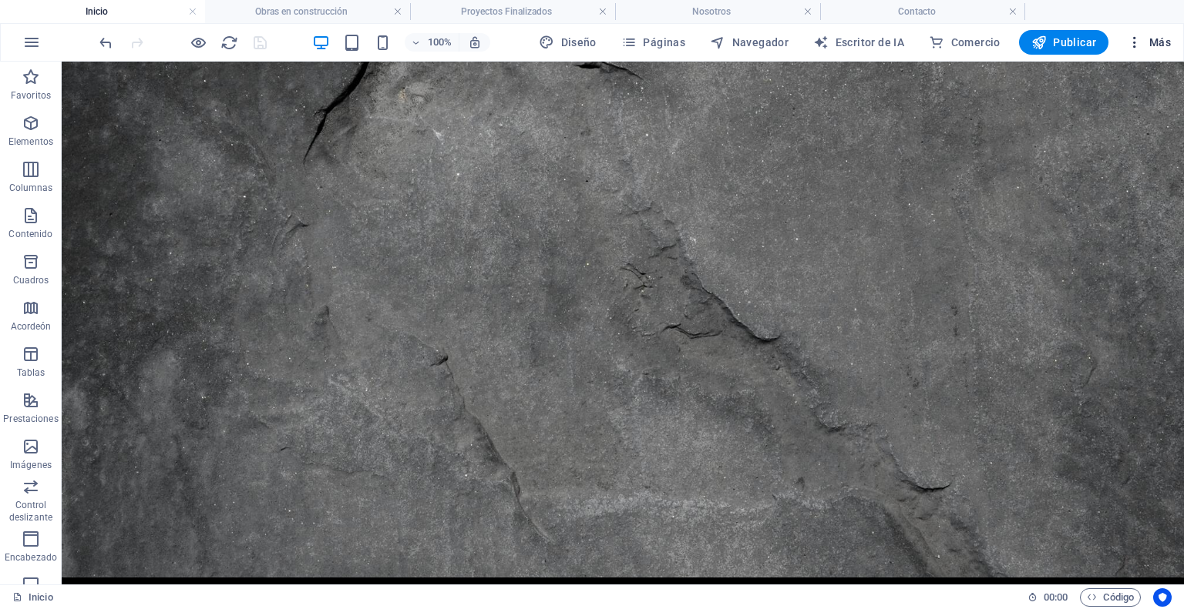
click at [1149, 46] on font "Más" at bounding box center [1160, 42] width 22 height 12
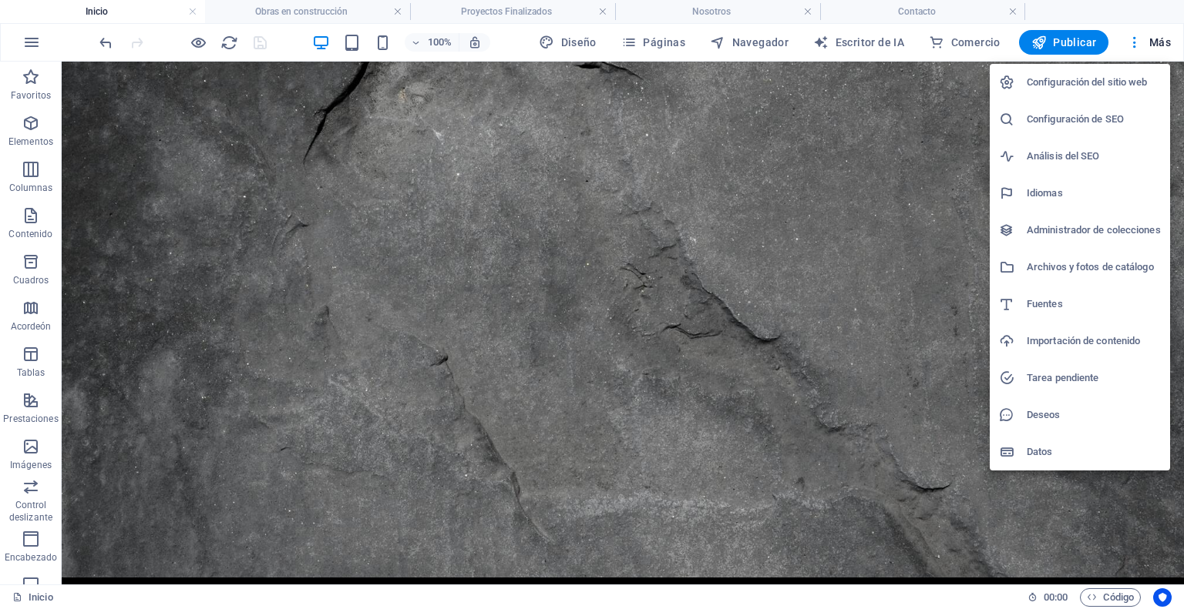
click at [1097, 12] on div at bounding box center [592, 304] width 1184 height 609
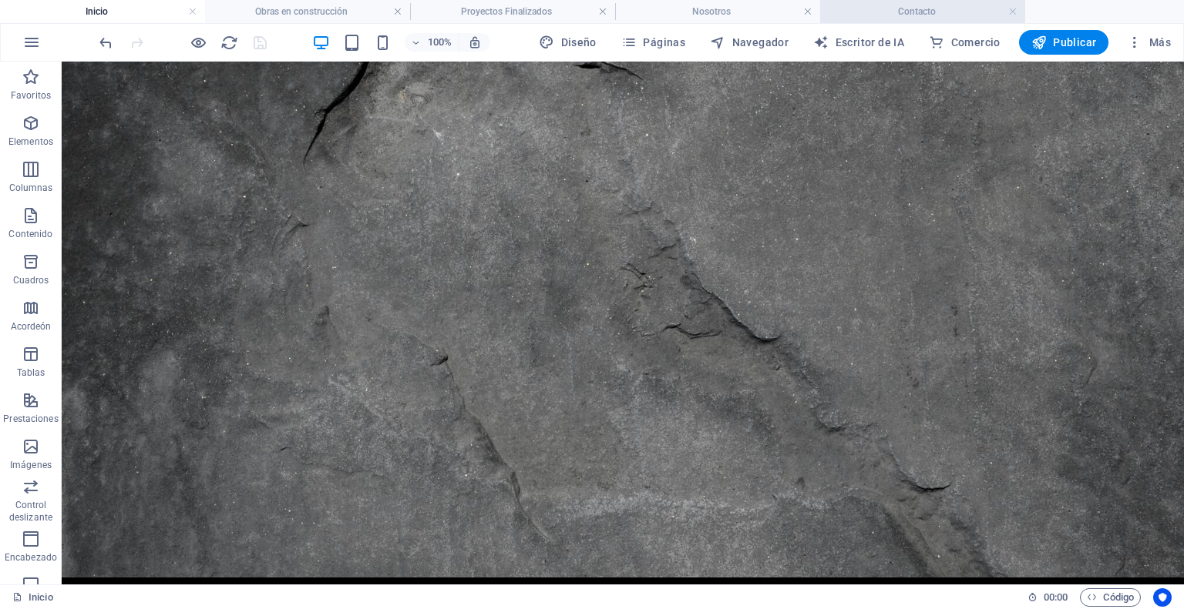
click at [932, 12] on font "Contacto" at bounding box center [917, 11] width 38 height 11
